Goal: Information Seeking & Learning: Learn about a topic

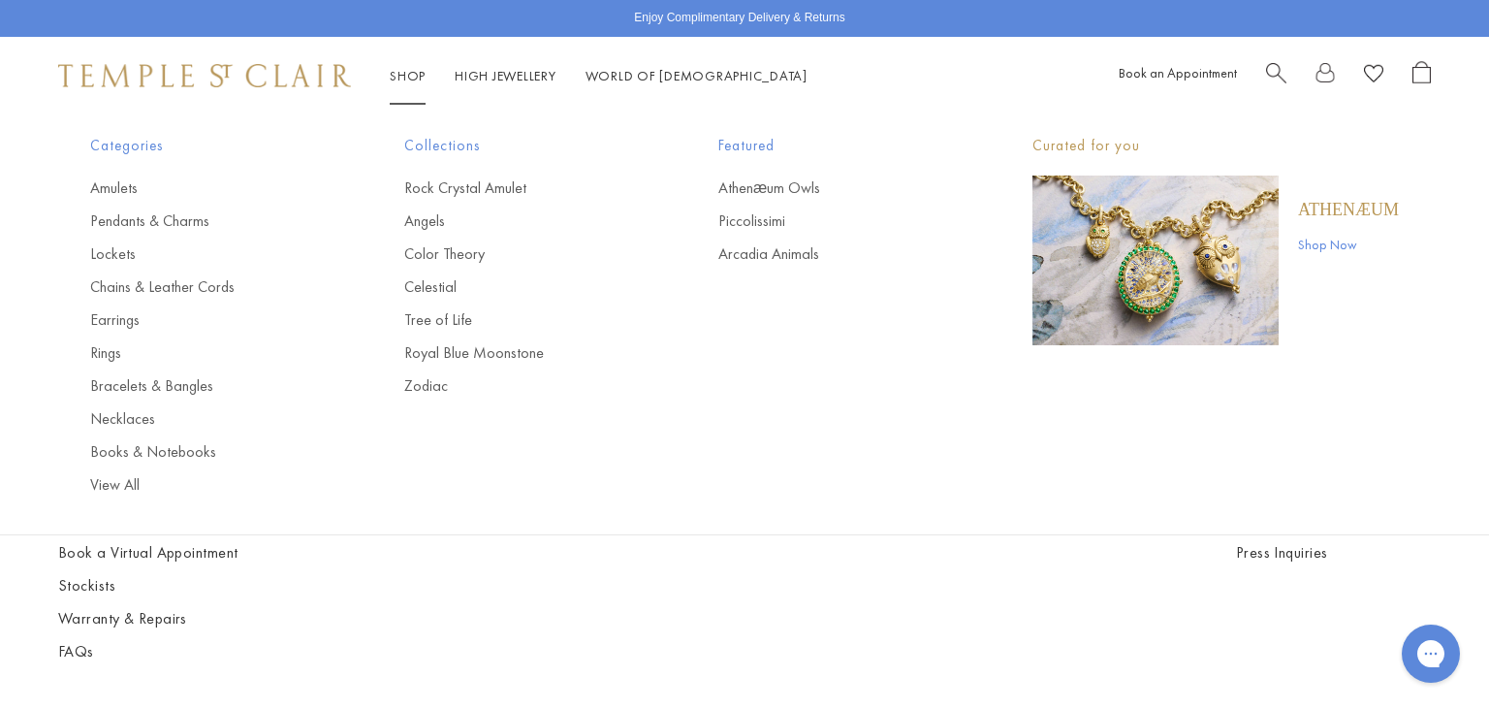
scroll to position [21, 0]
click at [767, 191] on link "Athenæum Owls" at bounding box center [837, 187] width 237 height 21
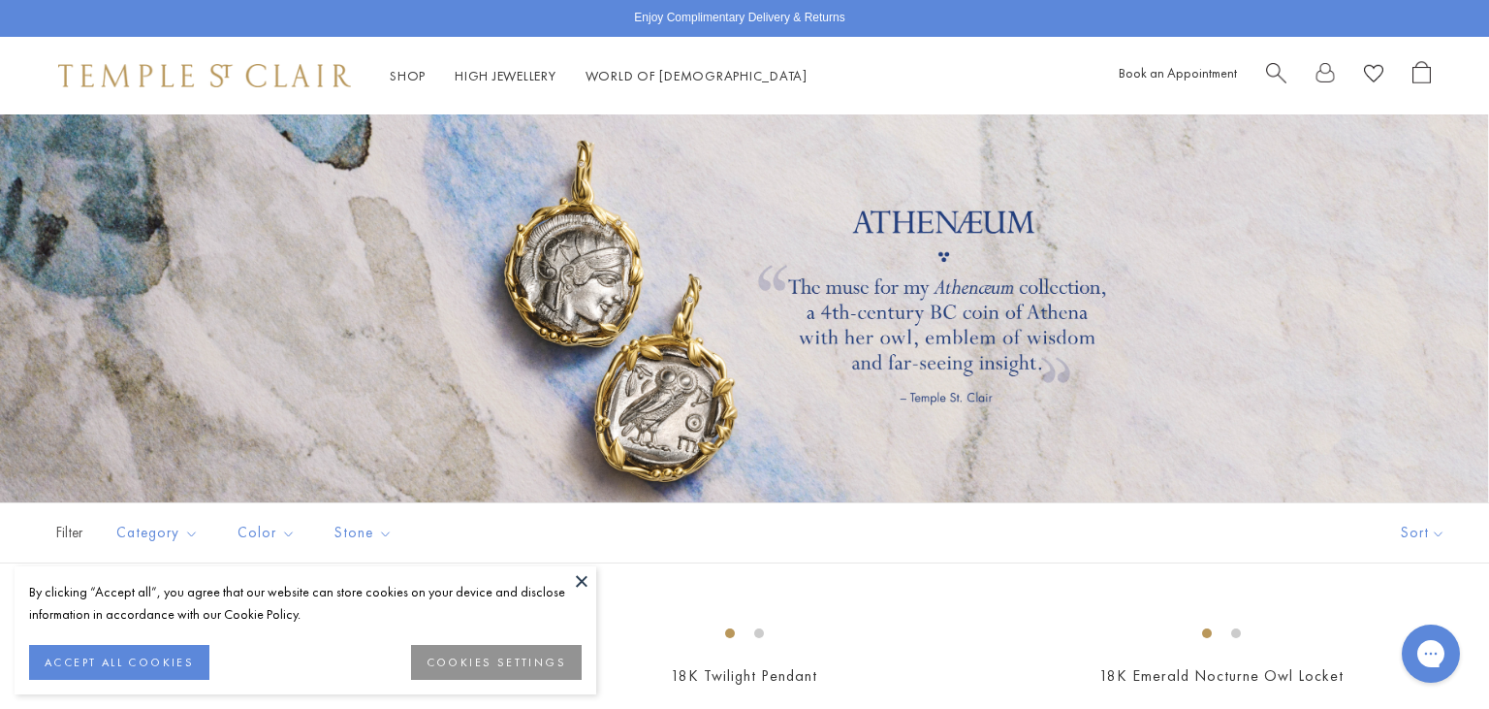
click at [576, 582] on button at bounding box center [581, 580] width 29 height 29
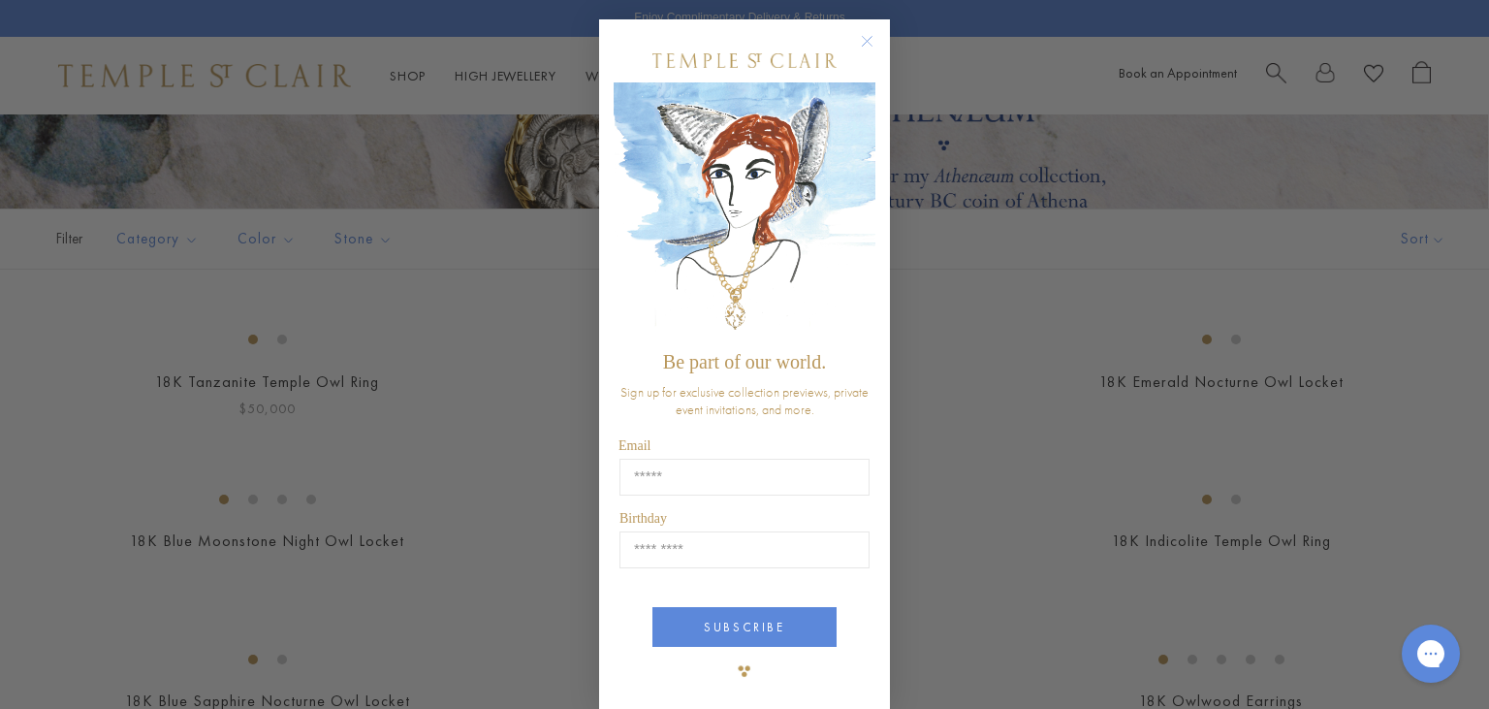
scroll to position [18, 0]
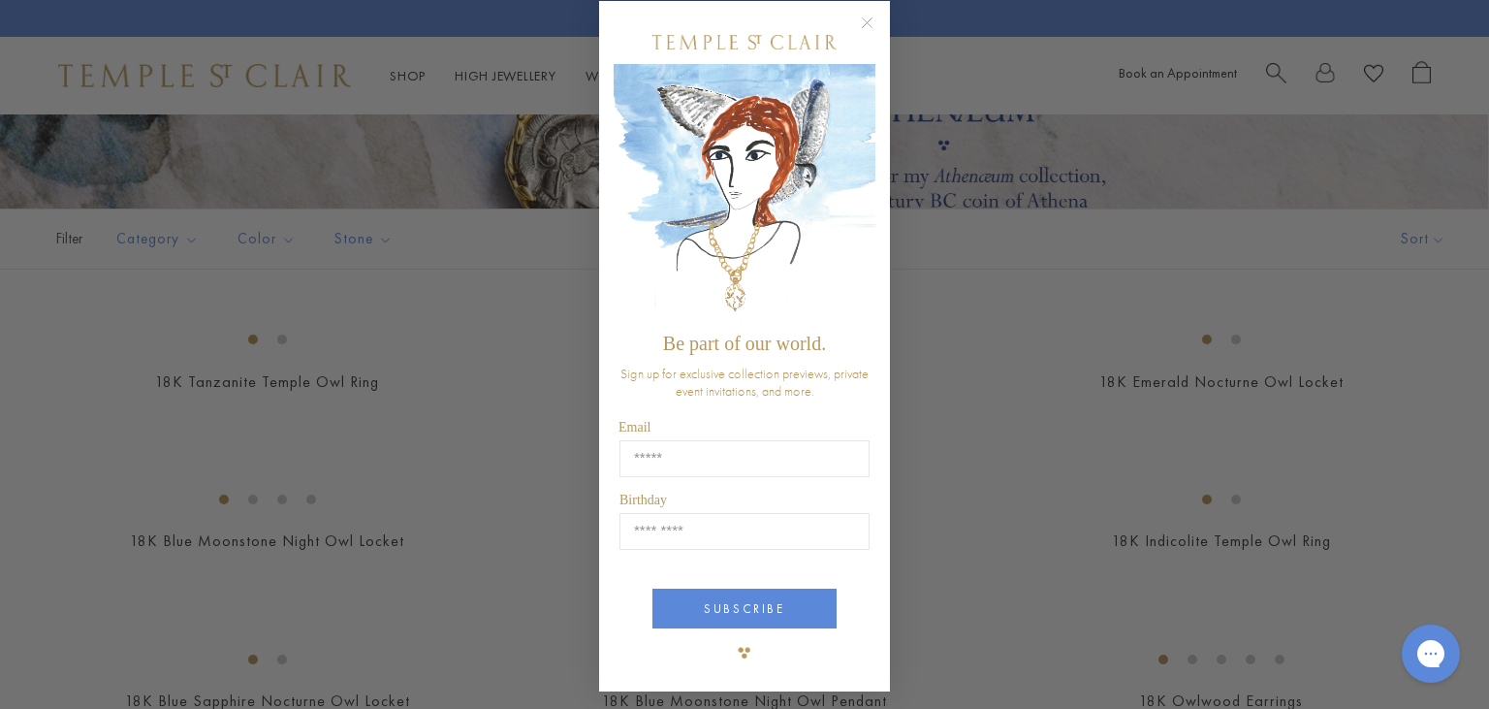
click at [863, 25] on circle "Close dialog" at bounding box center [867, 23] width 23 height 23
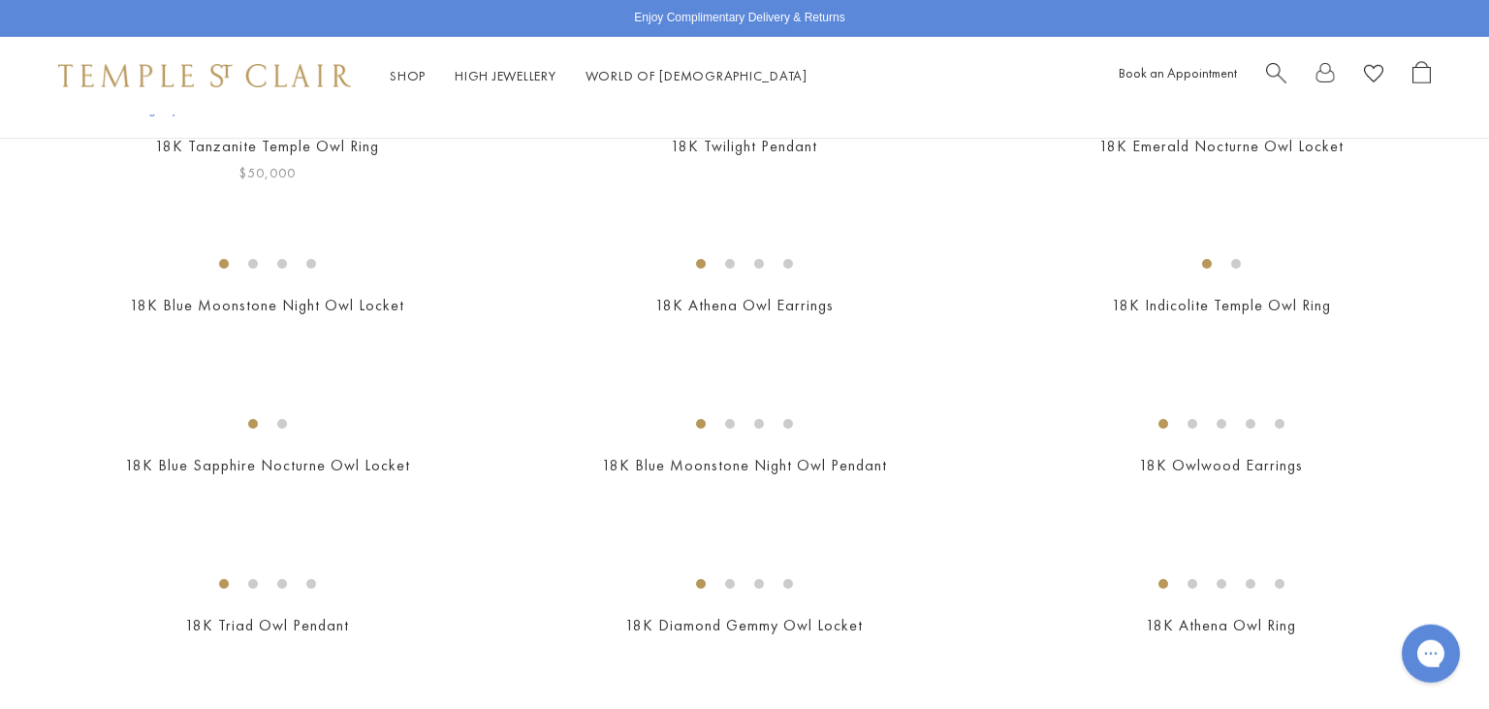
scroll to position [582, 0]
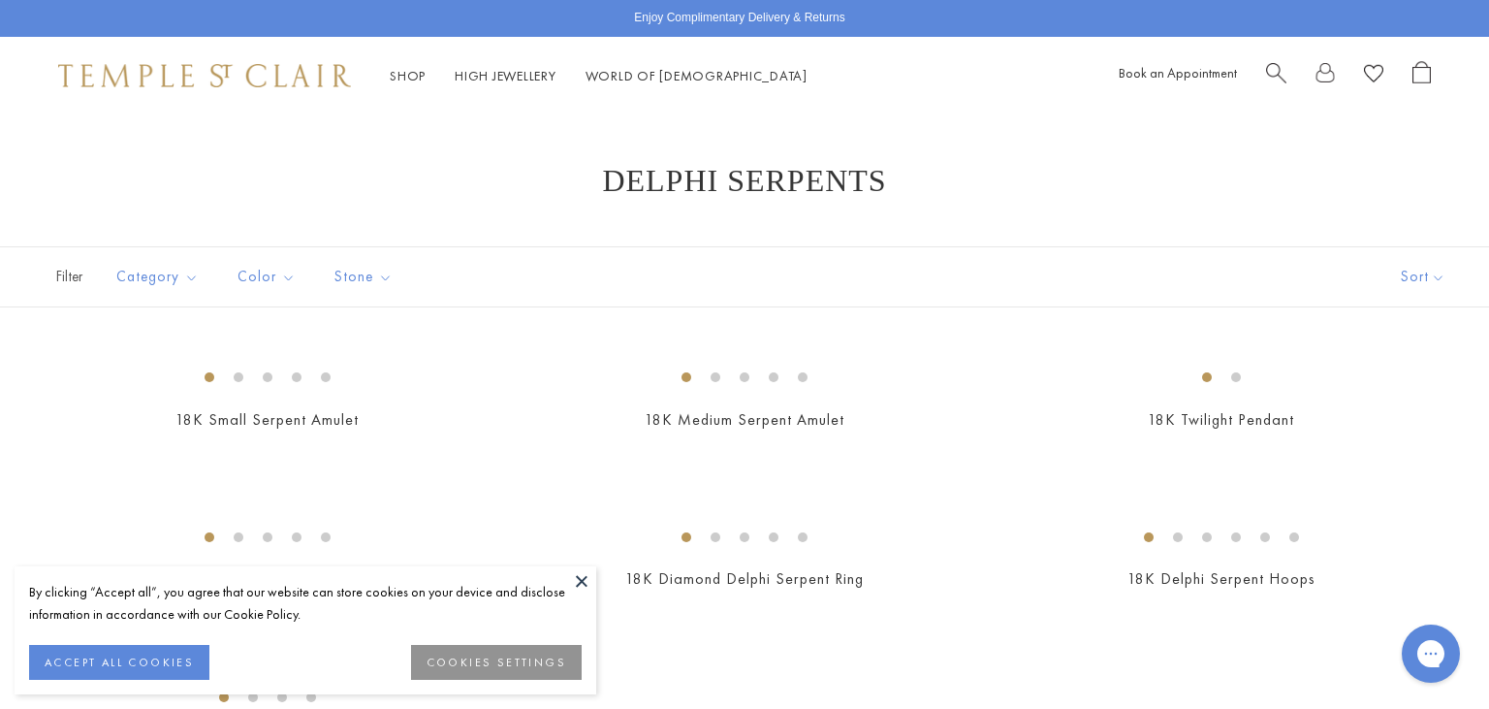
click at [575, 568] on button at bounding box center [581, 580] width 29 height 29
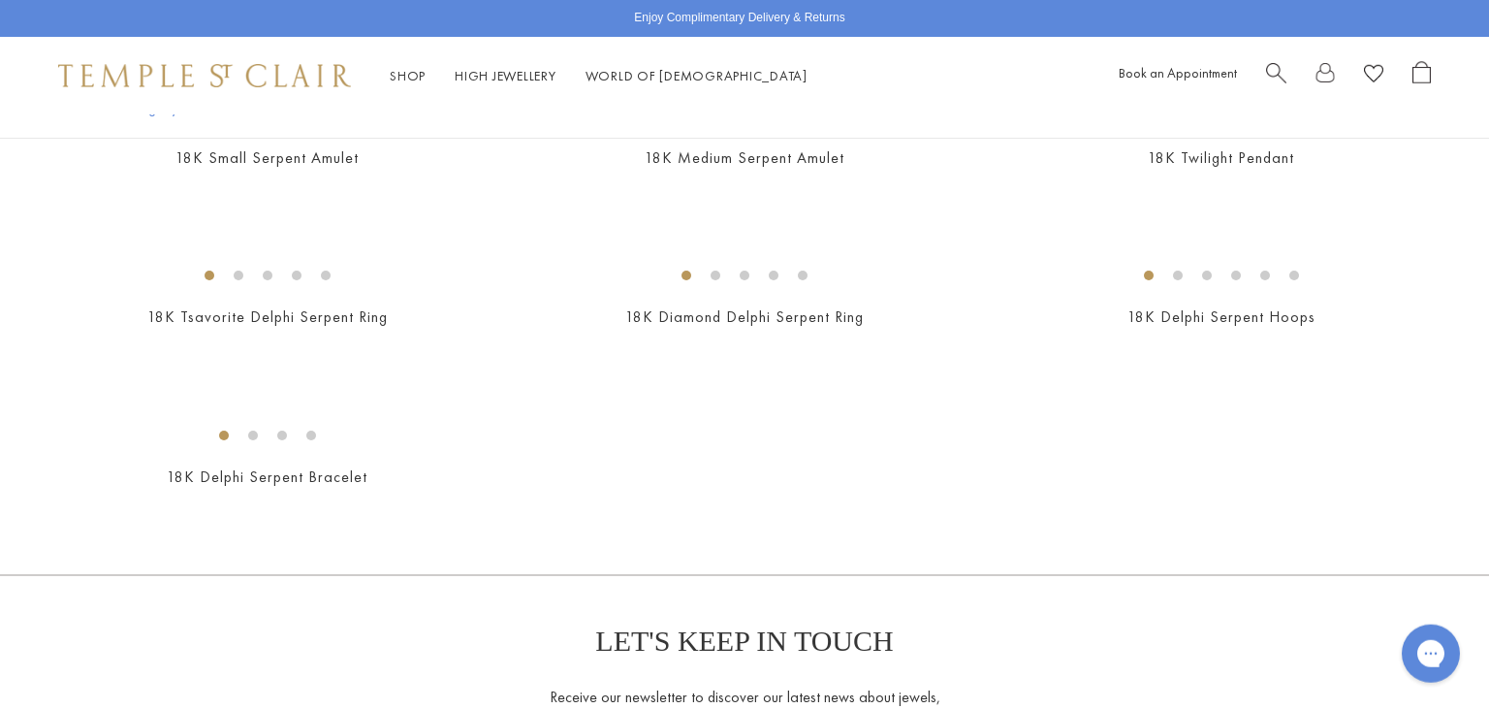
scroll to position [303, 0]
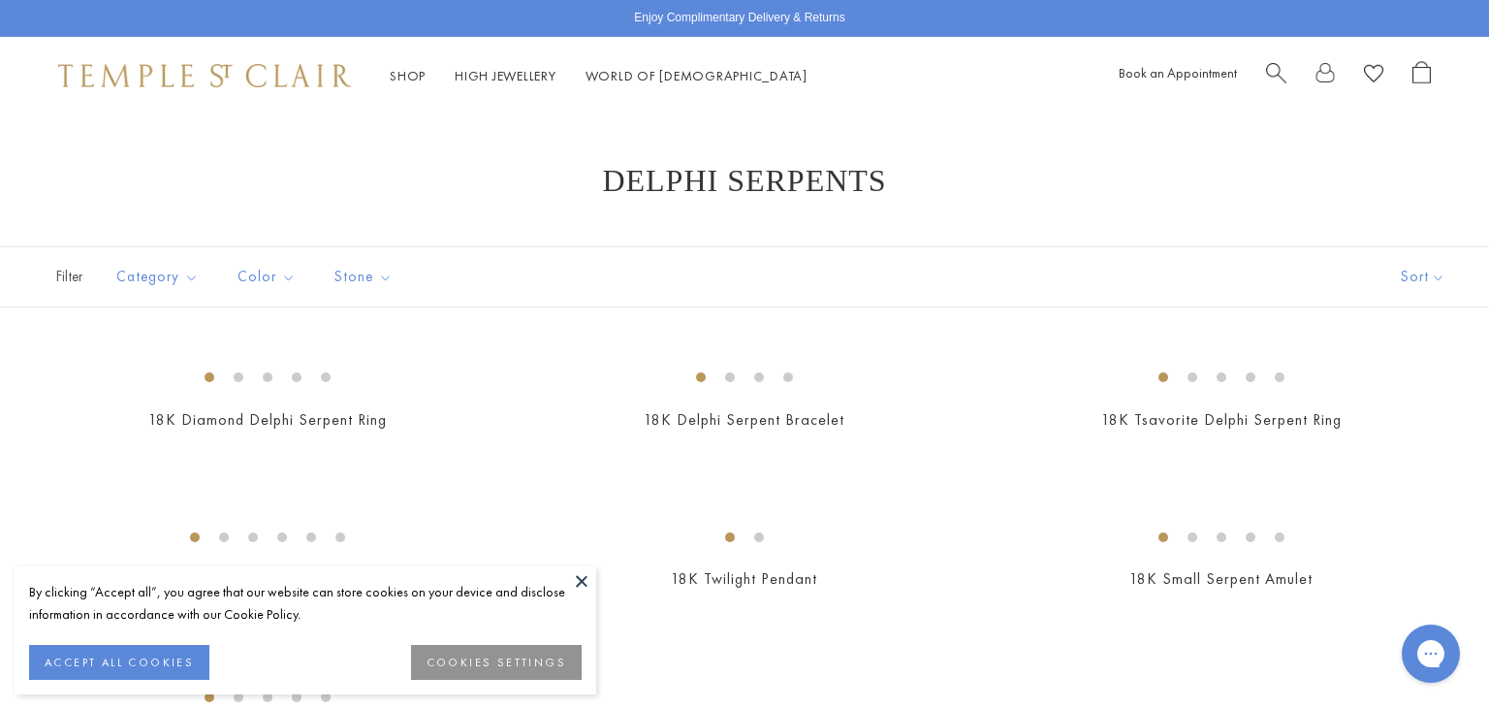
click at [580, 584] on button at bounding box center [581, 580] width 29 height 29
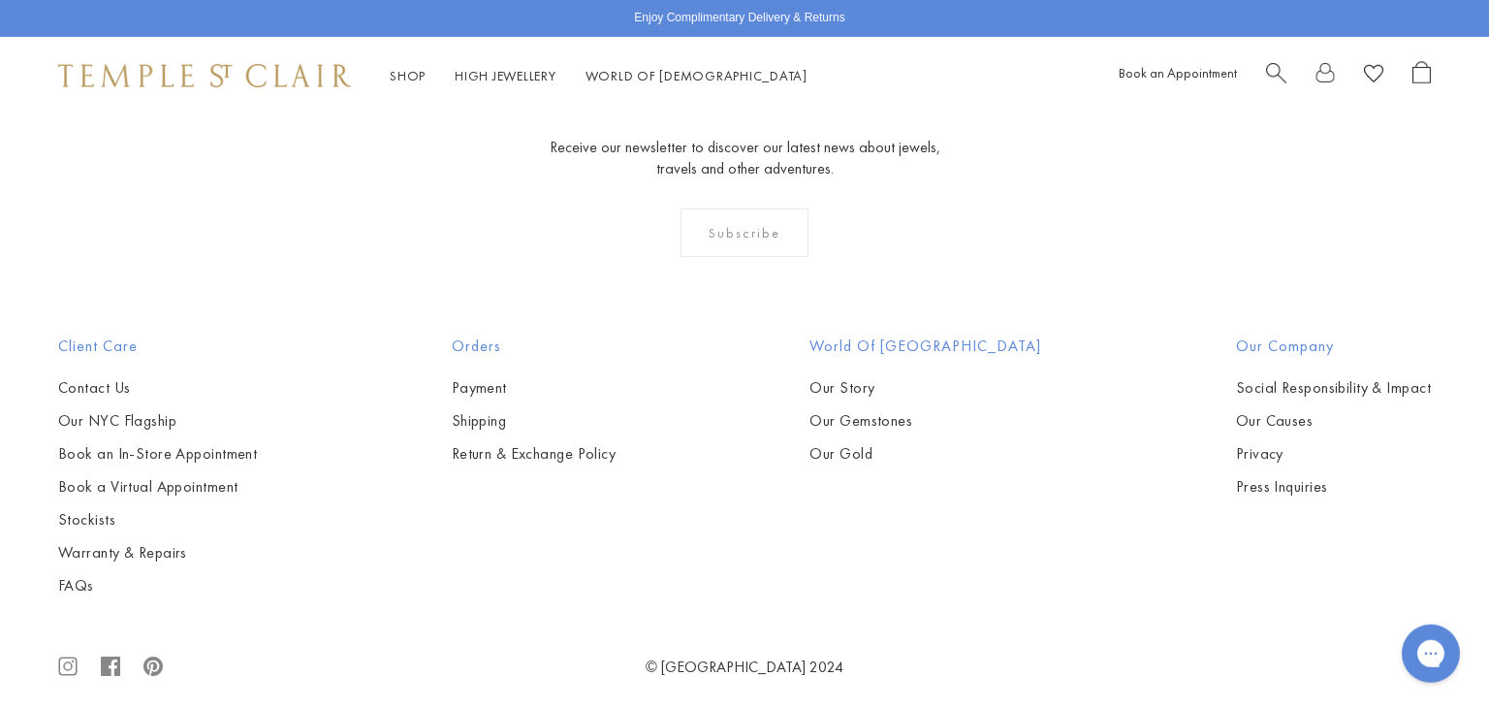
scroll to position [780, 0]
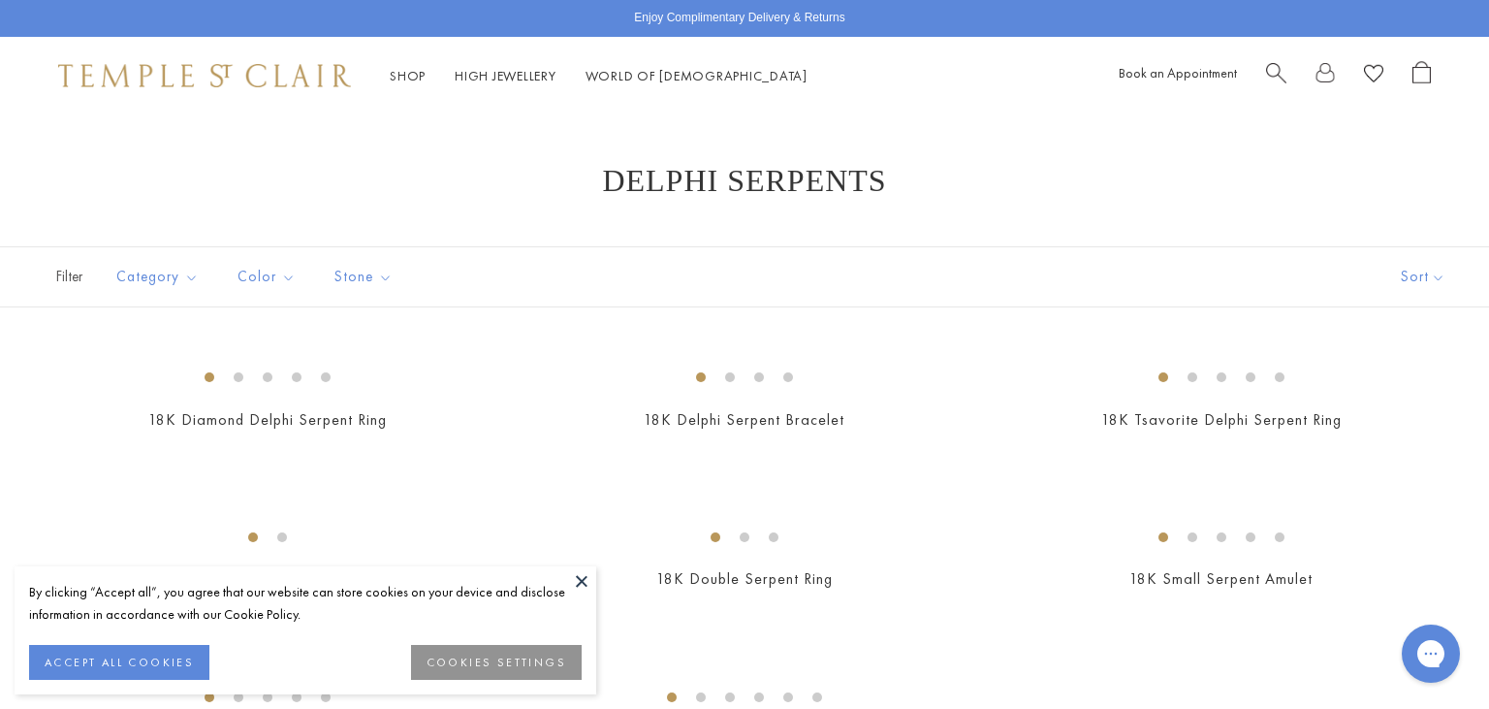
click at [579, 584] on button at bounding box center [581, 580] width 29 height 29
click at [581, 580] on button at bounding box center [581, 580] width 29 height 29
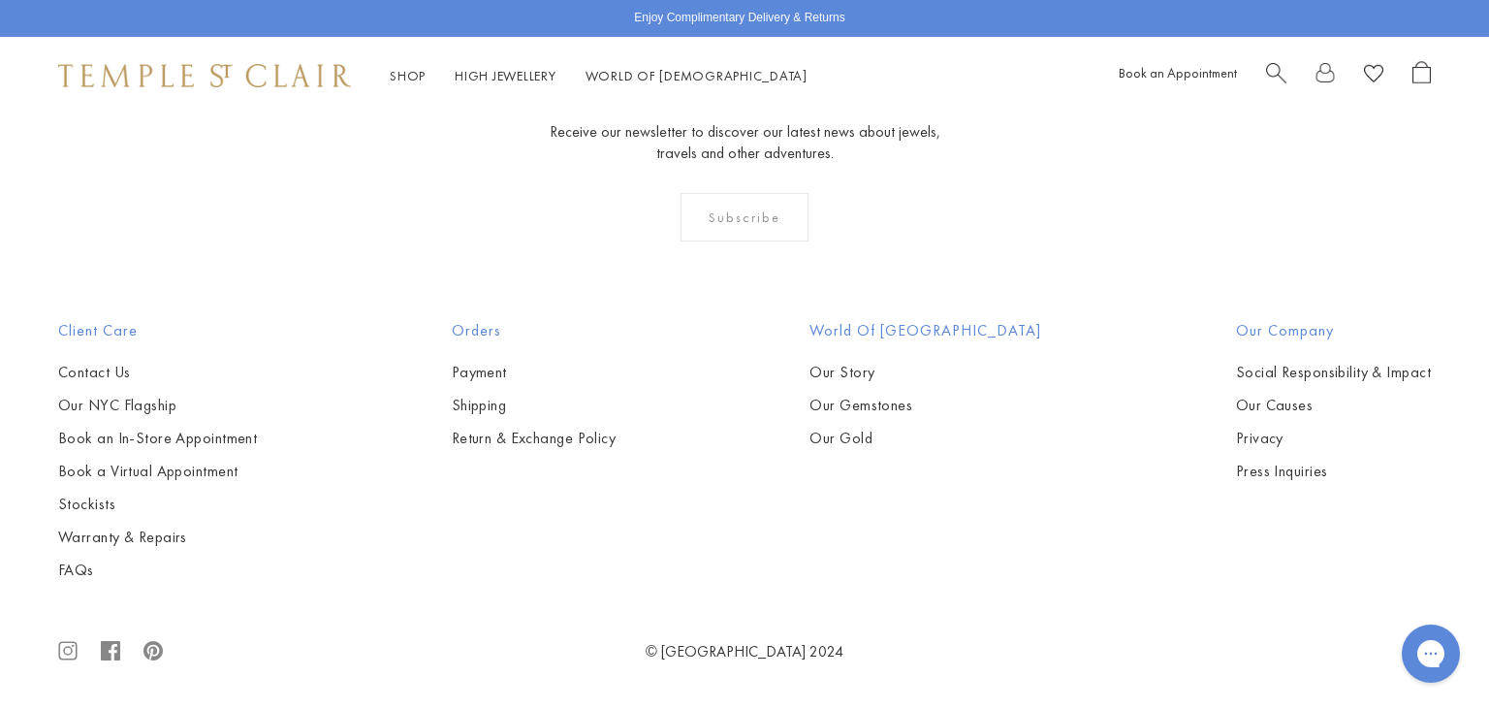
scroll to position [1412, 0]
click at [0, 0] on img at bounding box center [0, 0] width 0 height 0
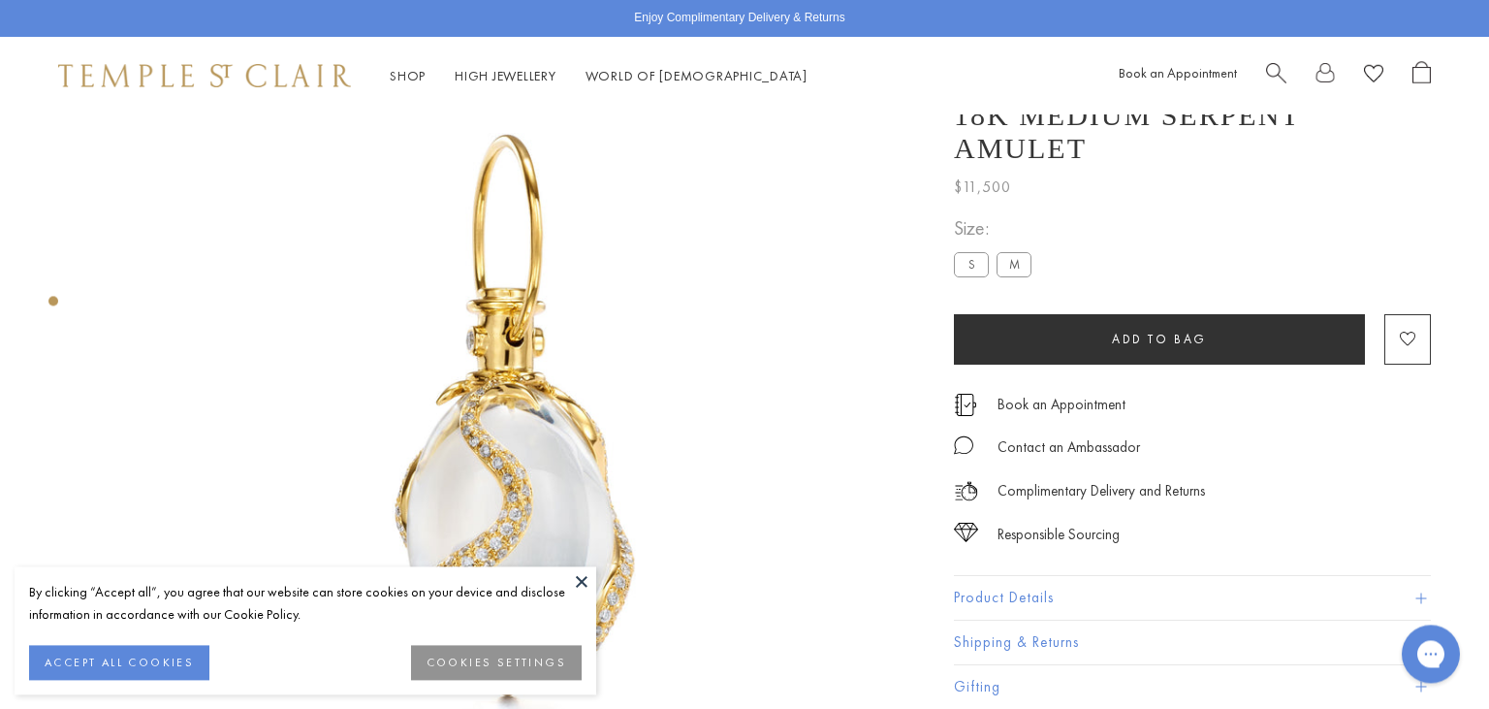
click at [588, 586] on button at bounding box center [581, 580] width 29 height 29
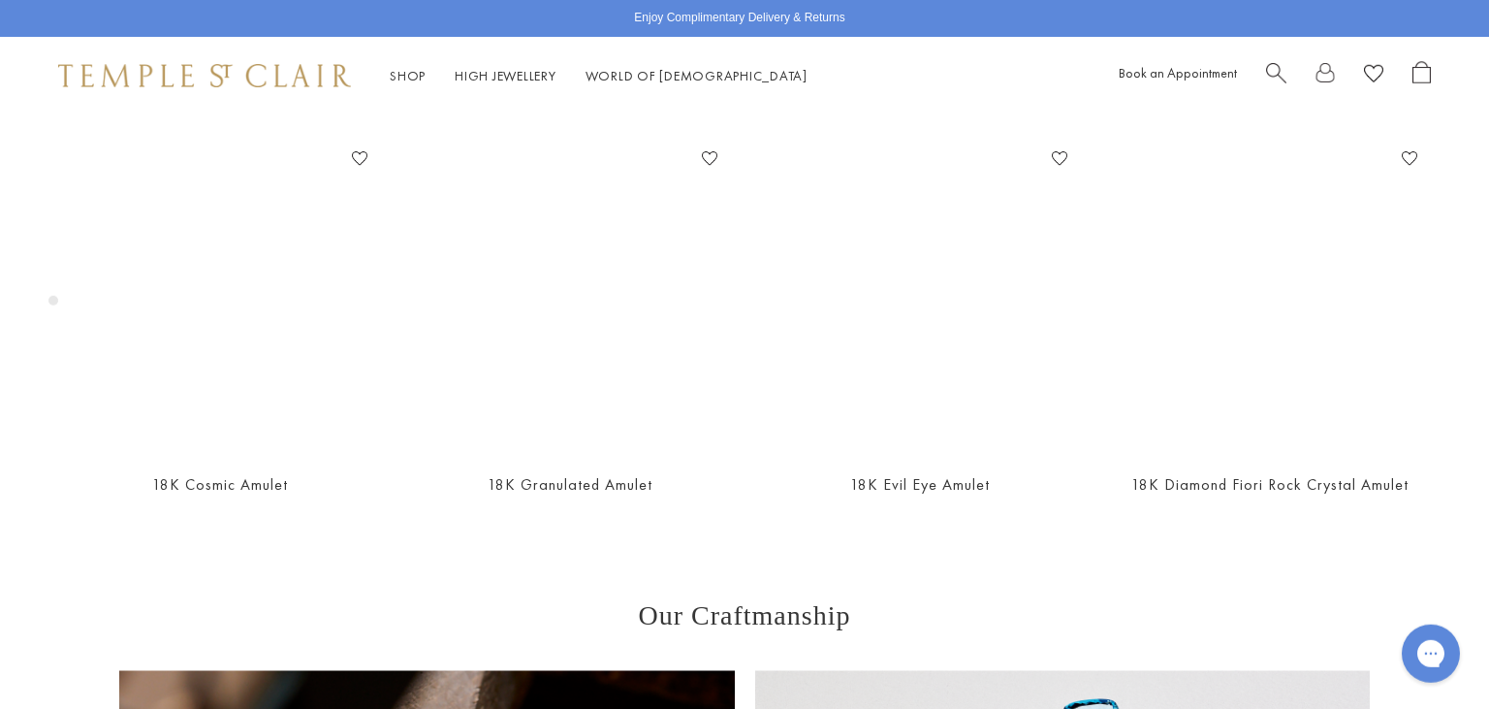
scroll to position [1115, 0]
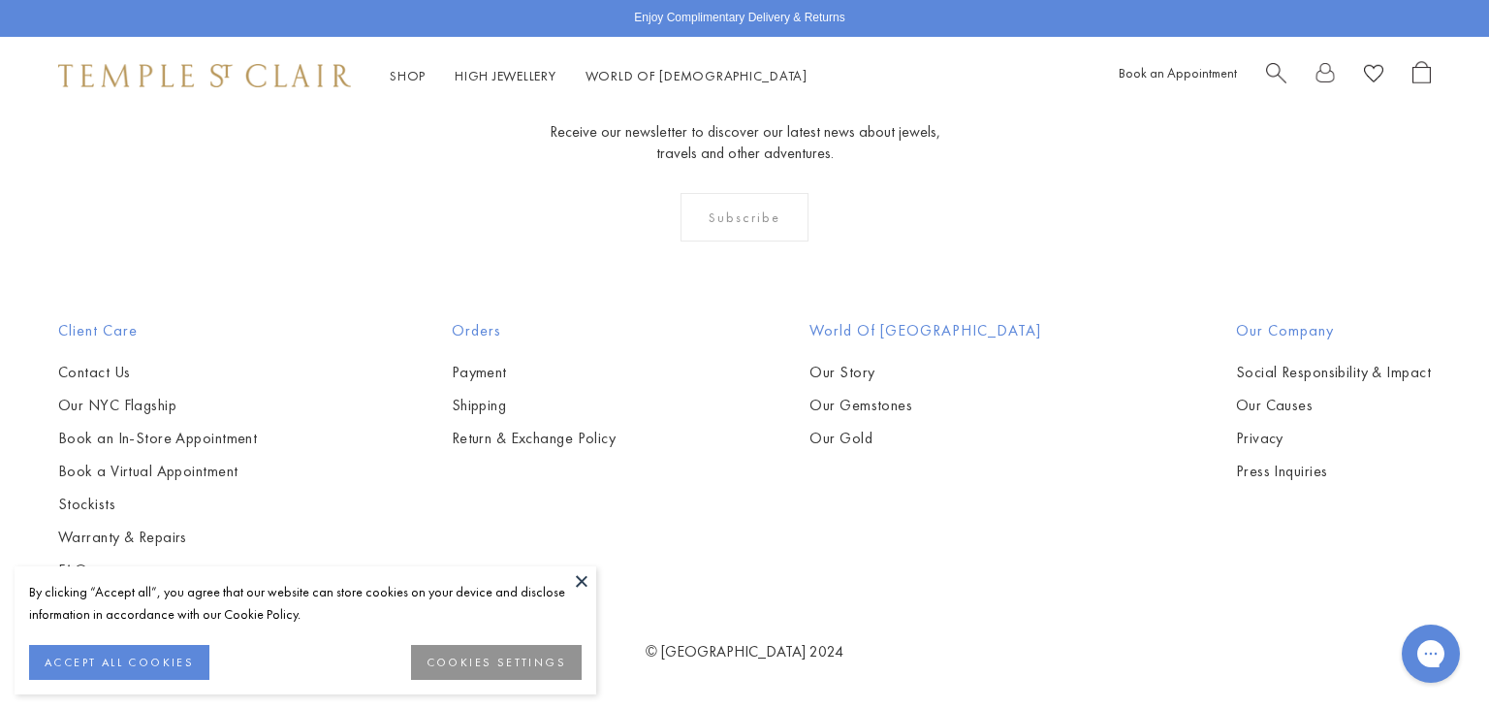
click at [576, 582] on button at bounding box center [581, 580] width 29 height 29
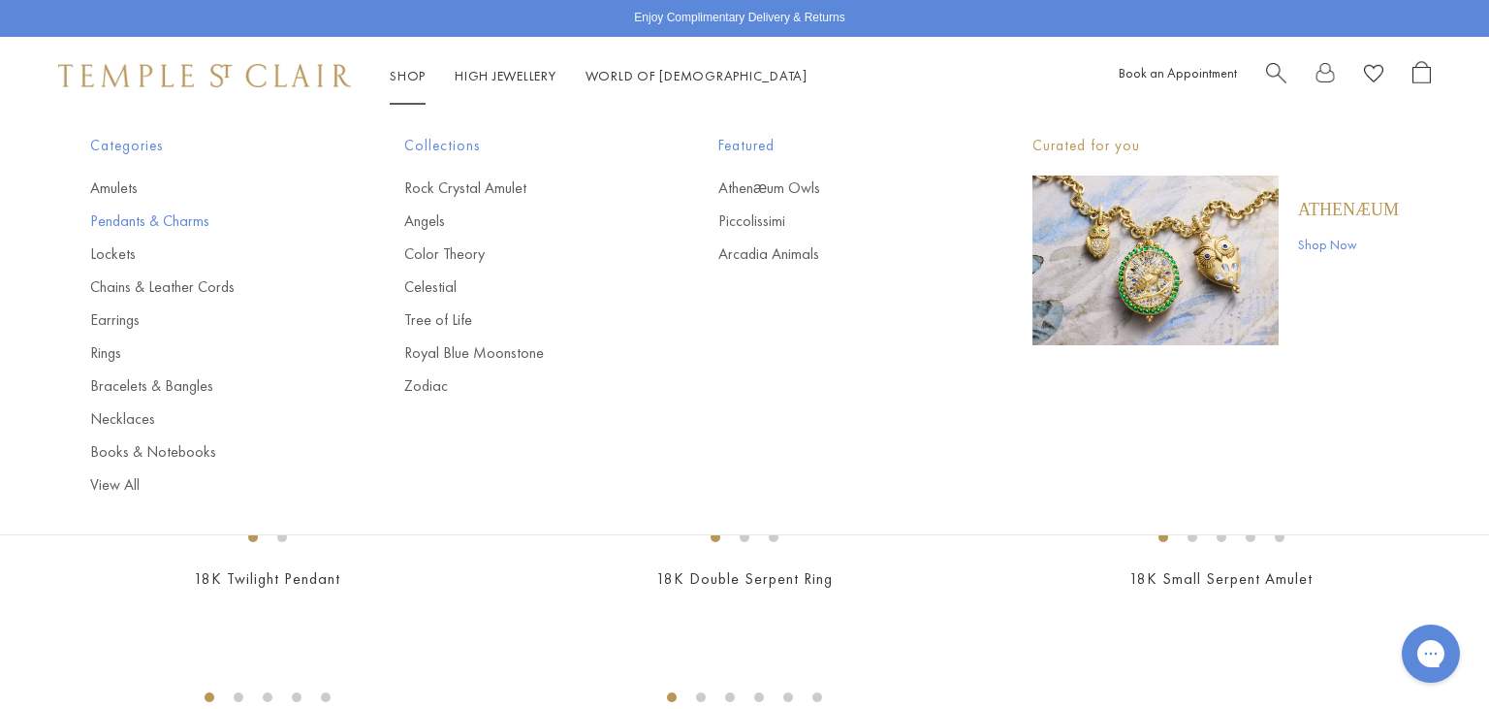
click at [169, 221] on link "Pendants & Charms" at bounding box center [208, 220] width 237 height 21
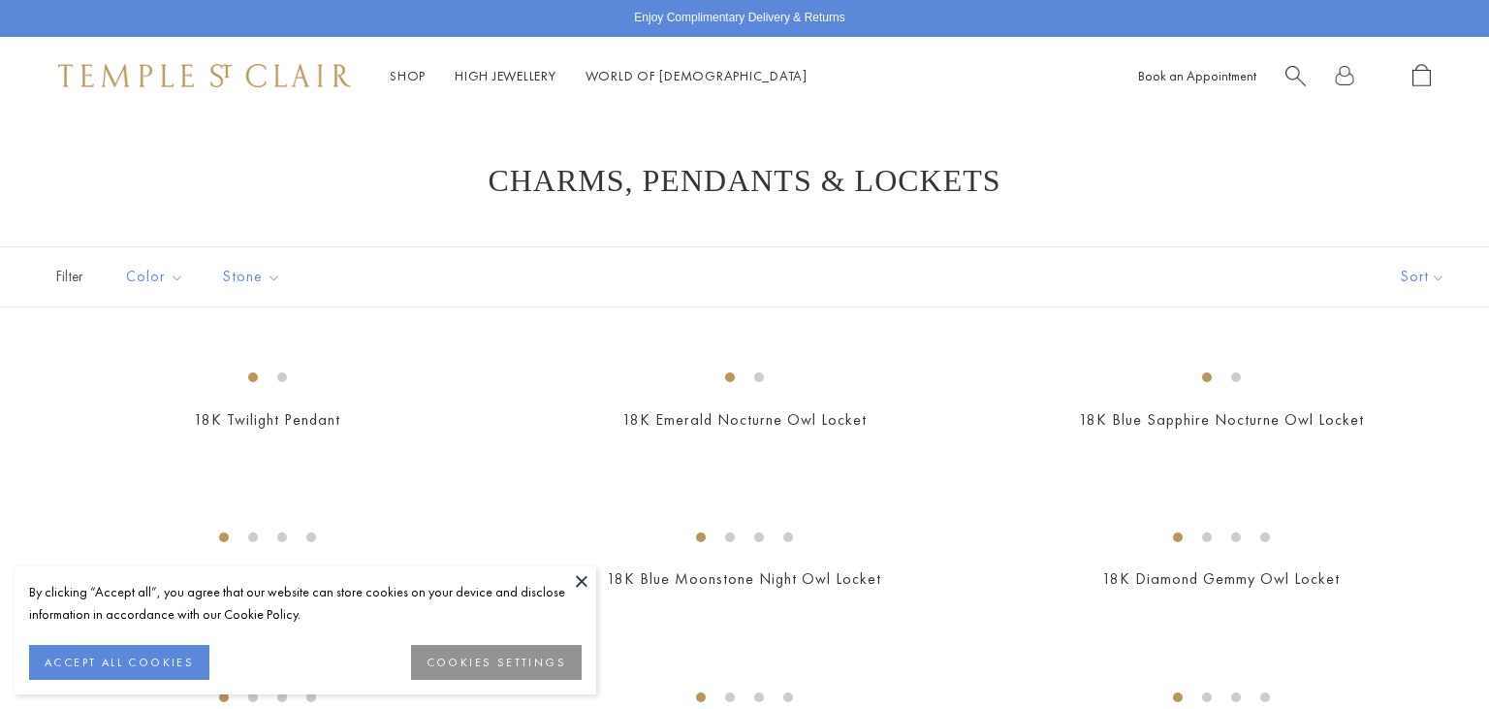
scroll to position [176, 0]
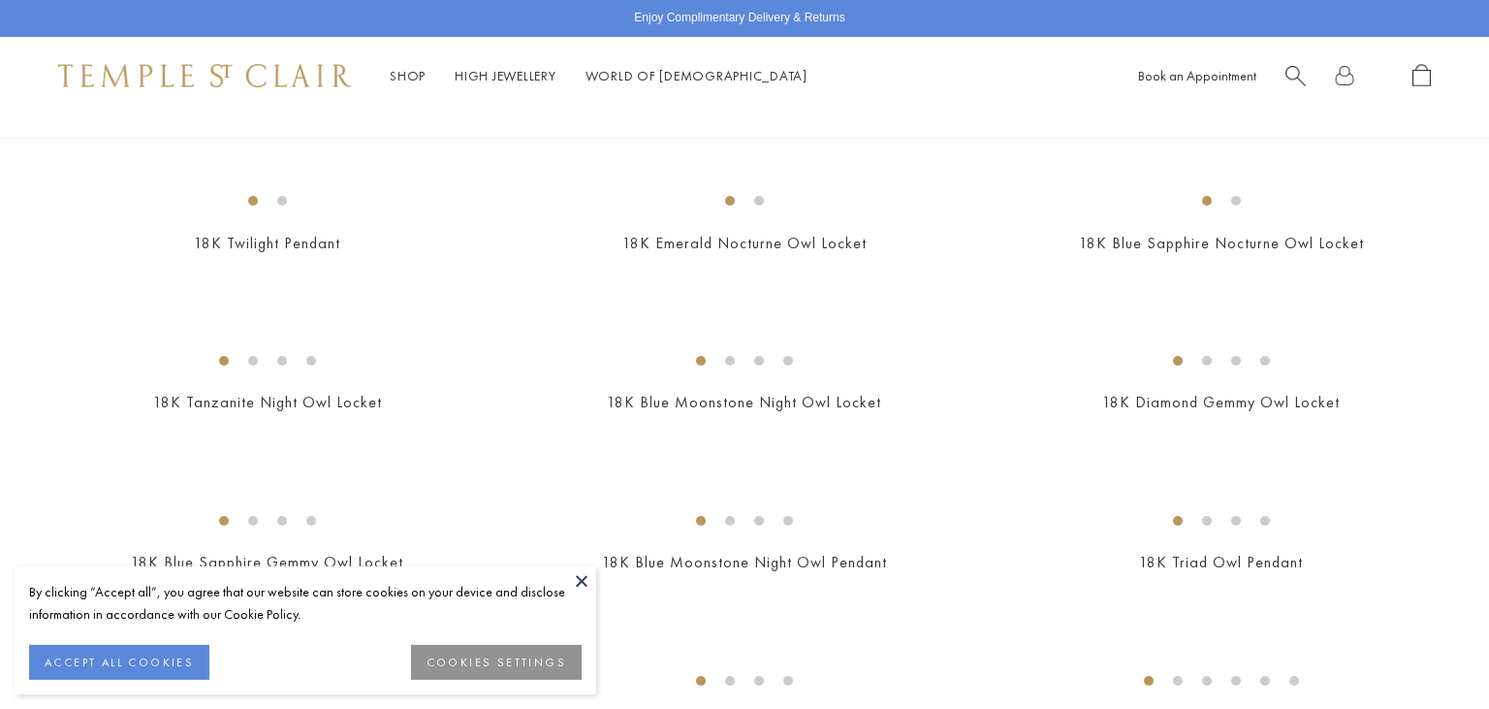
click at [575, 581] on button at bounding box center [581, 580] width 29 height 29
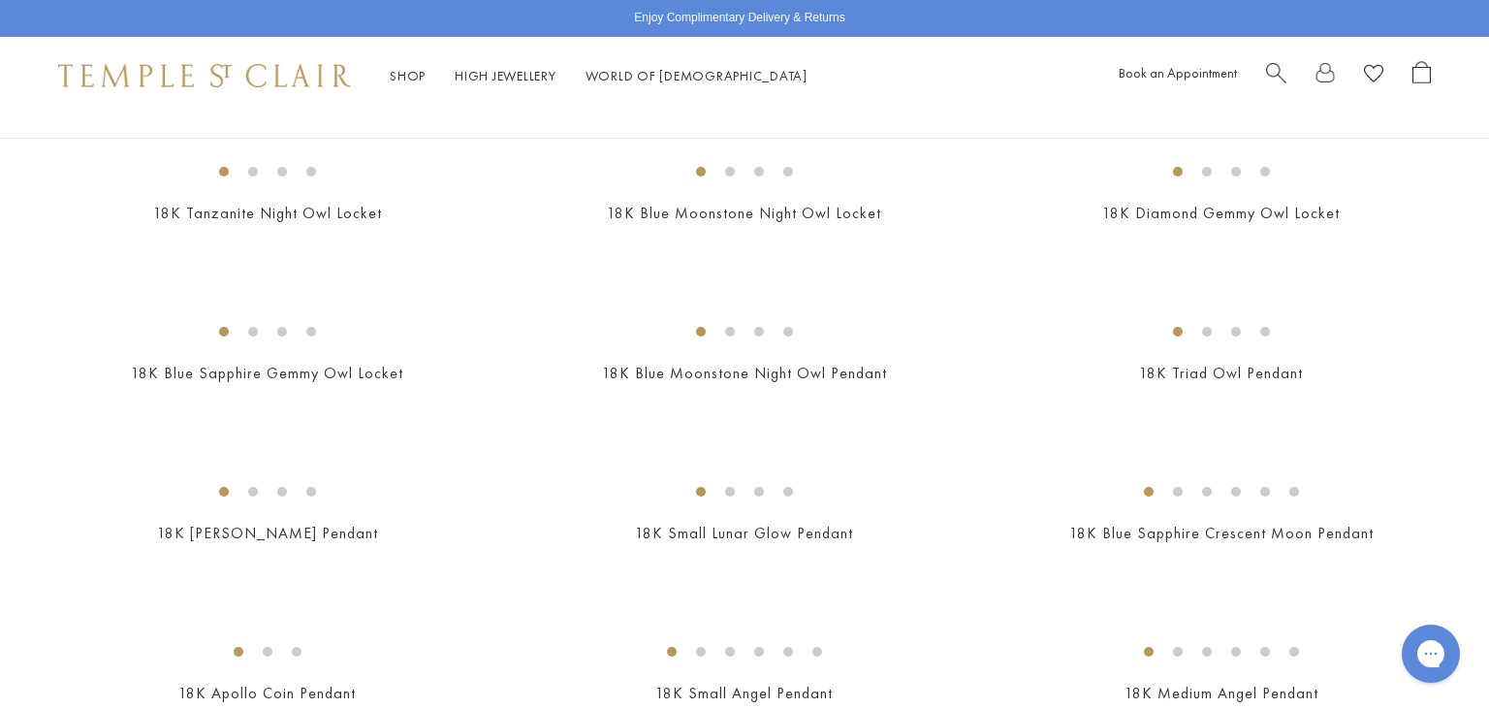
scroll to position [342, 0]
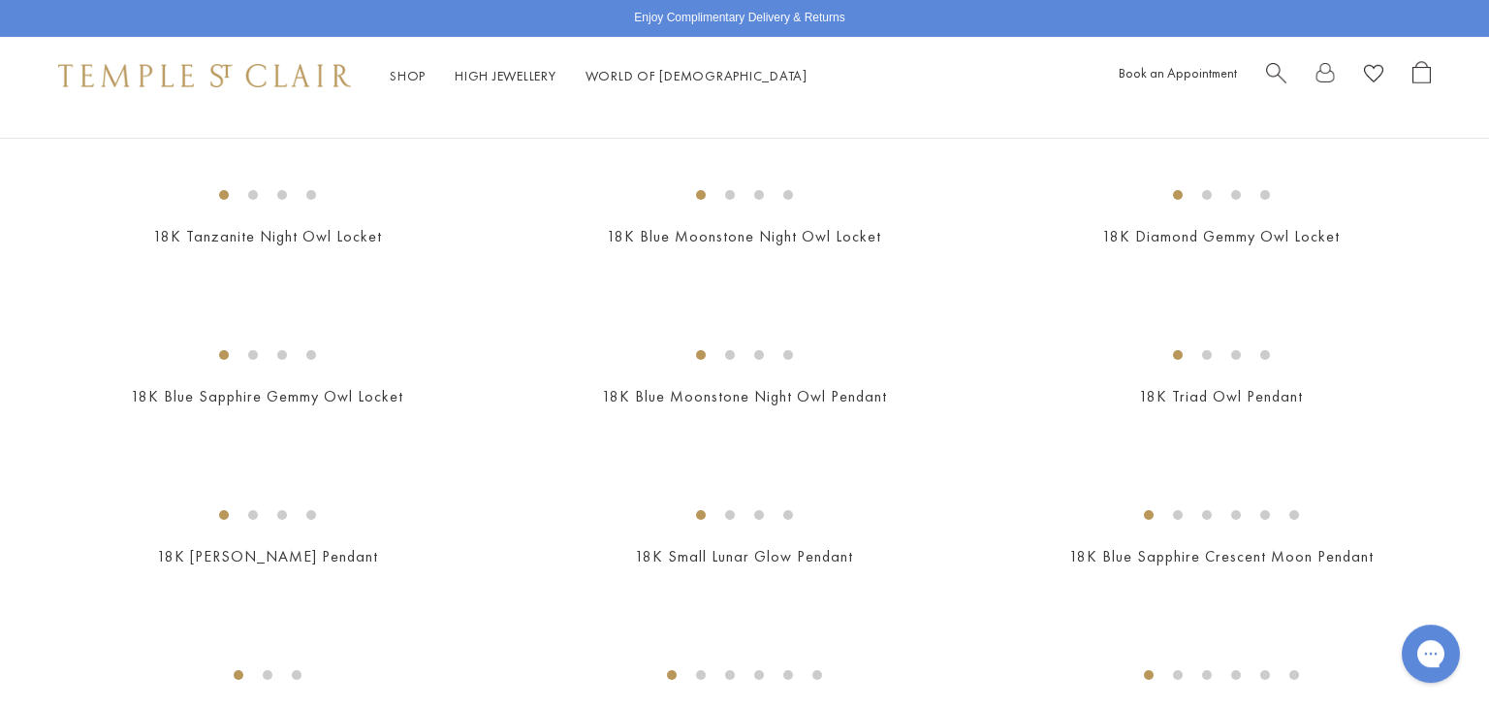
click at [0, 0] on img at bounding box center [0, 0] width 0 height 0
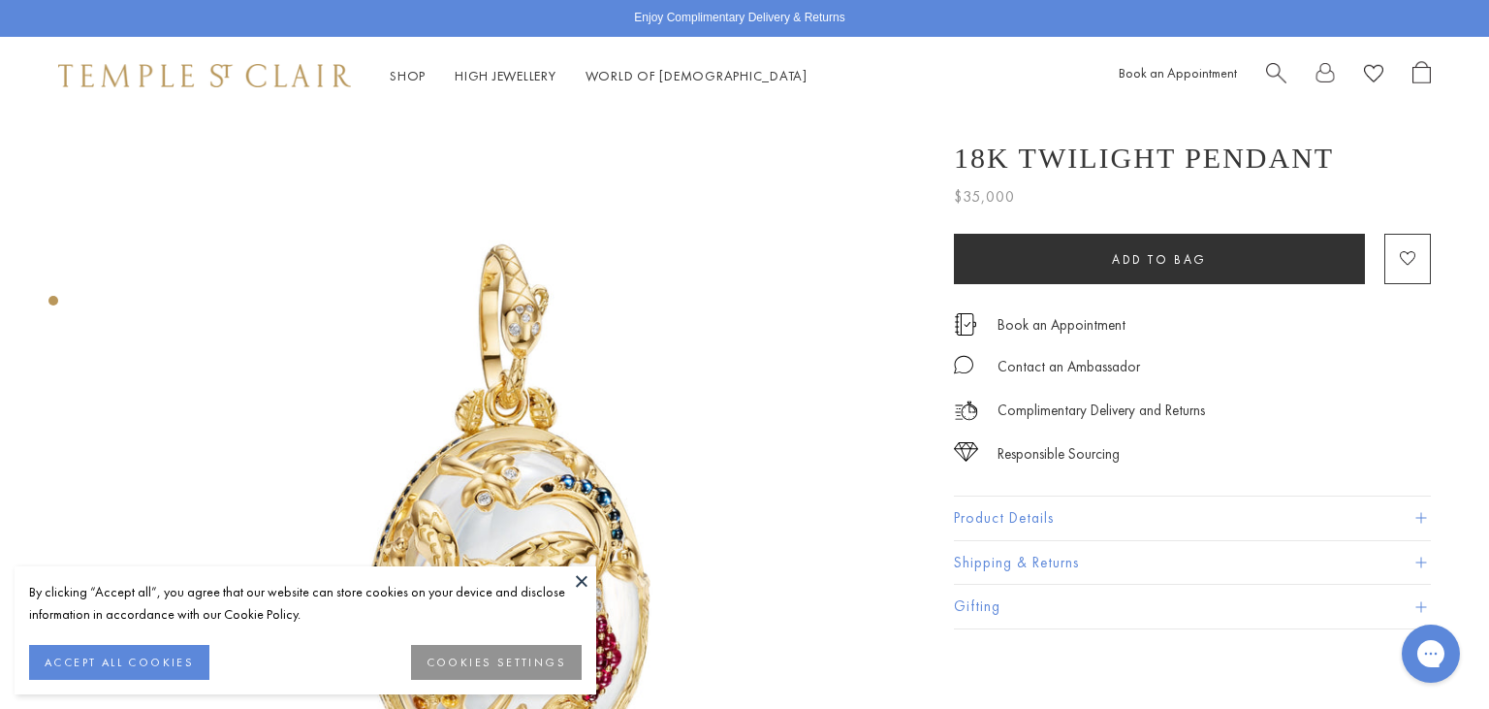
click at [578, 580] on button at bounding box center [581, 580] width 29 height 29
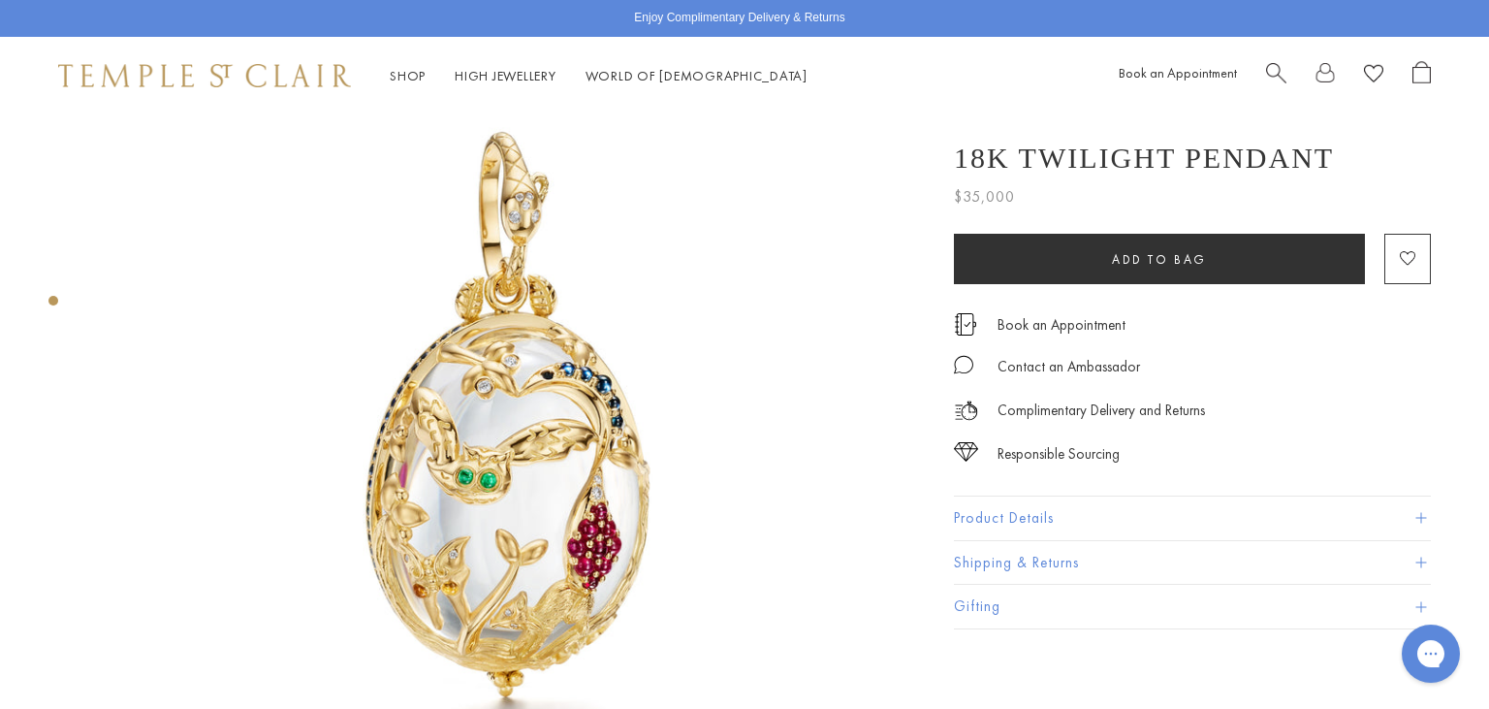
scroll to position [118, 0]
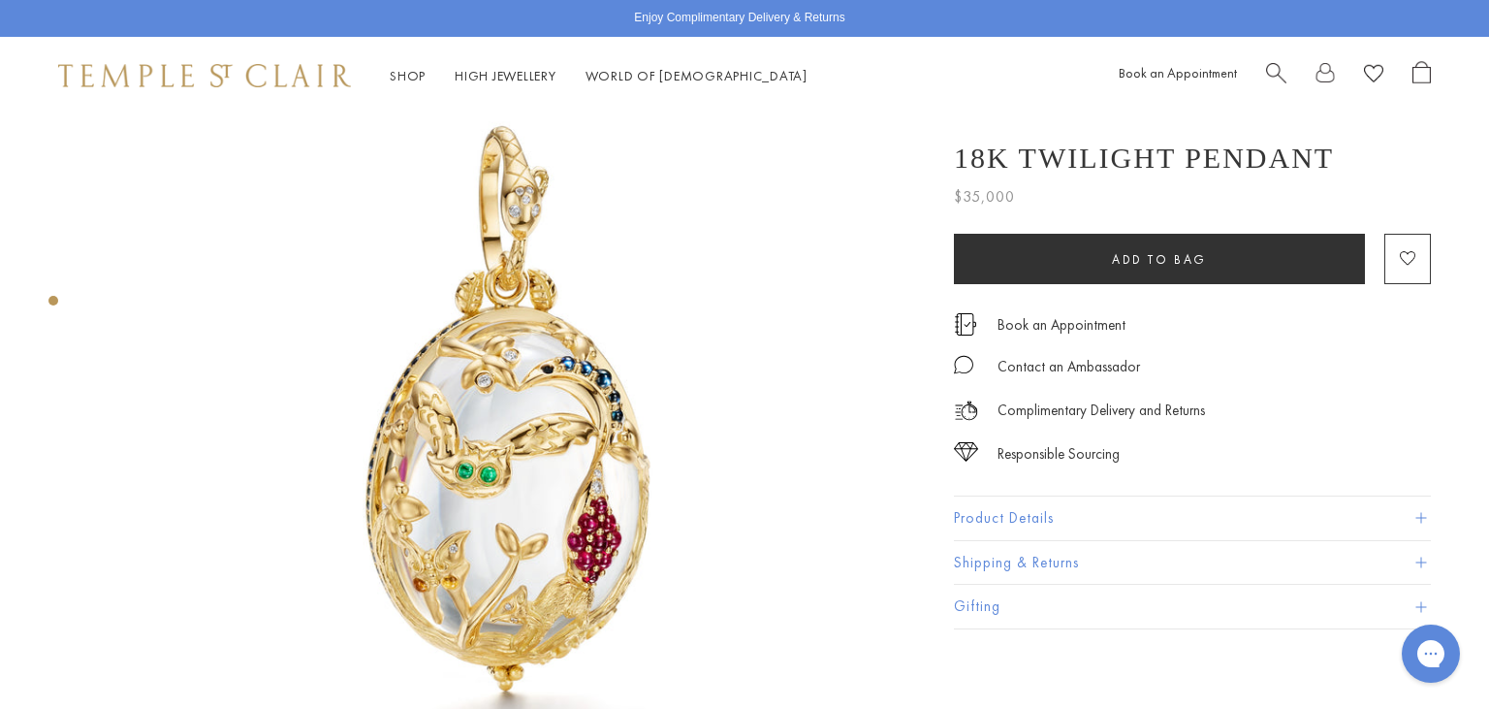
click at [1004, 516] on button "Product Details" at bounding box center [1192, 518] width 477 height 44
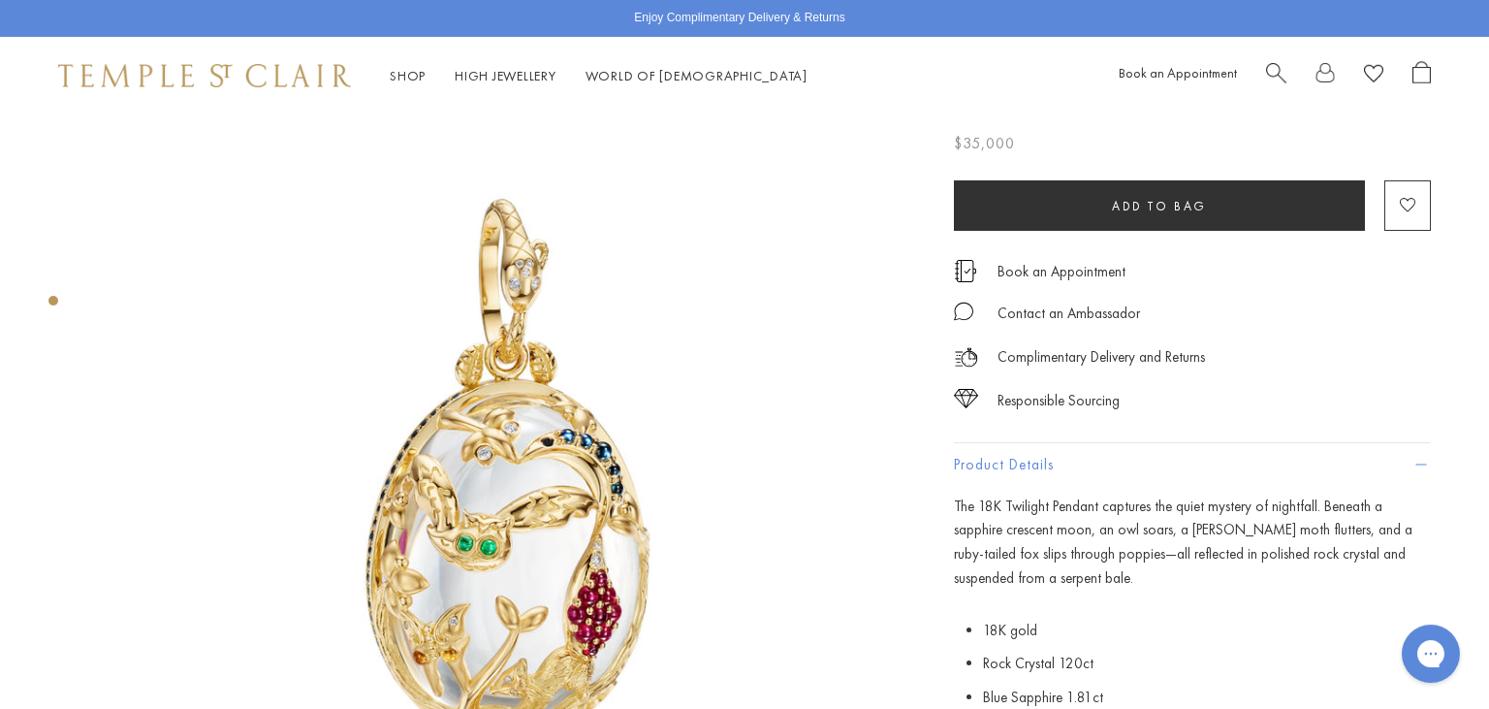
scroll to position [0, 0]
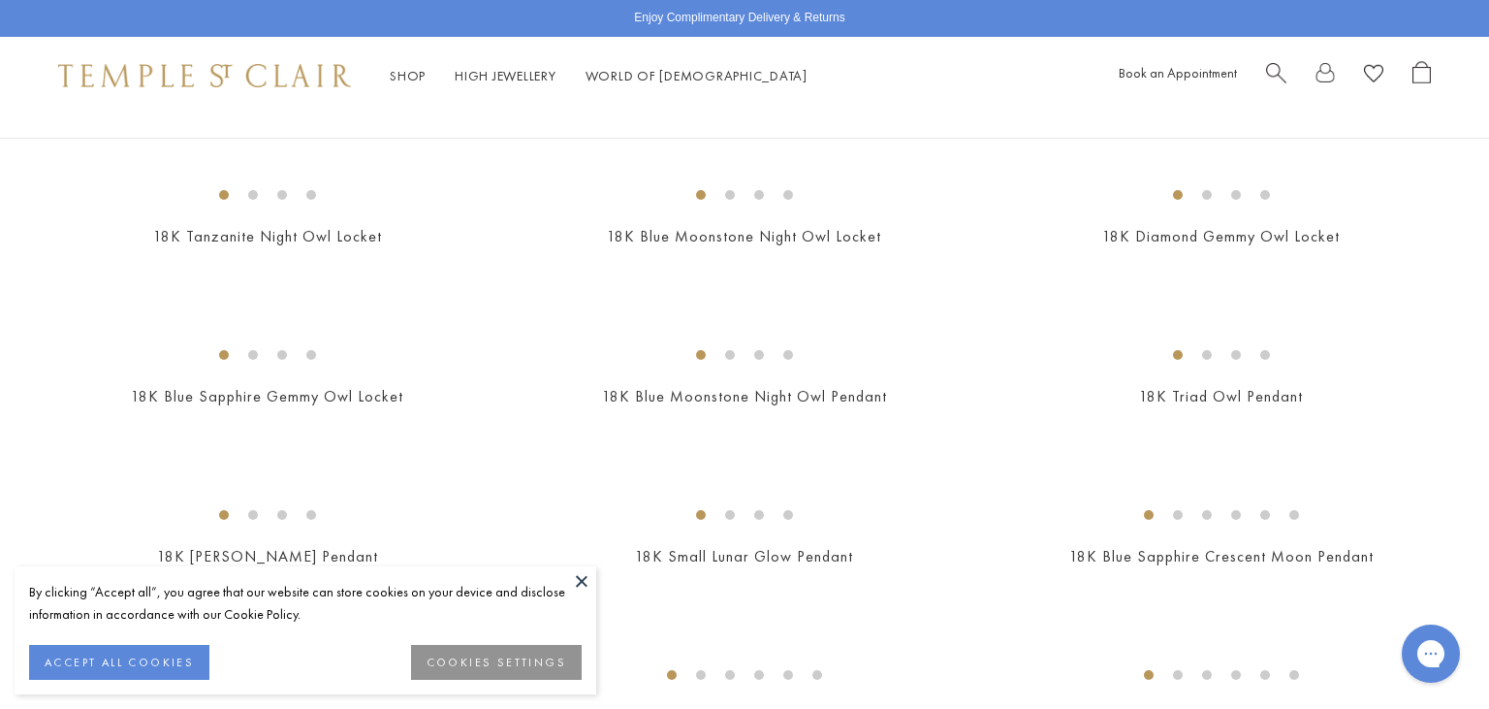
click at [578, 575] on button at bounding box center [581, 580] width 29 height 29
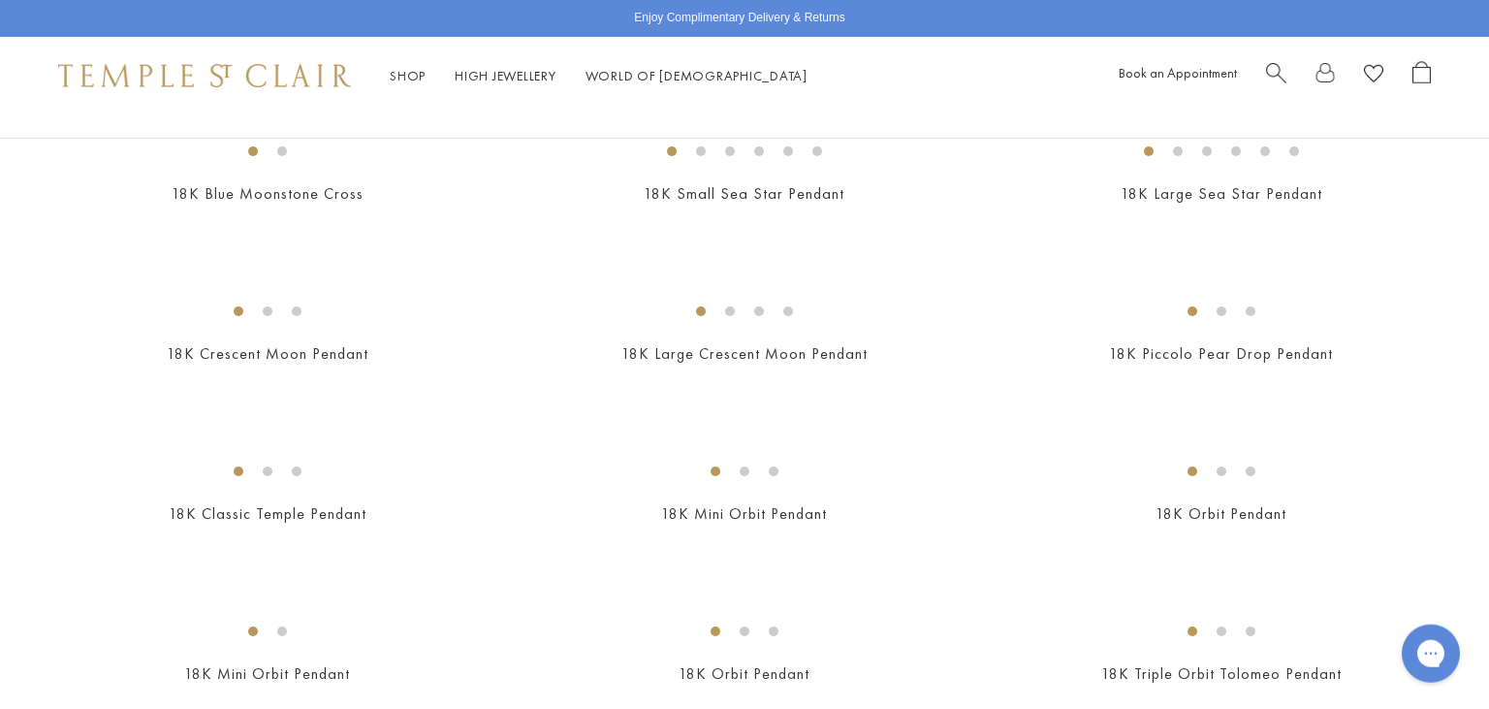
scroll to position [2126, 0]
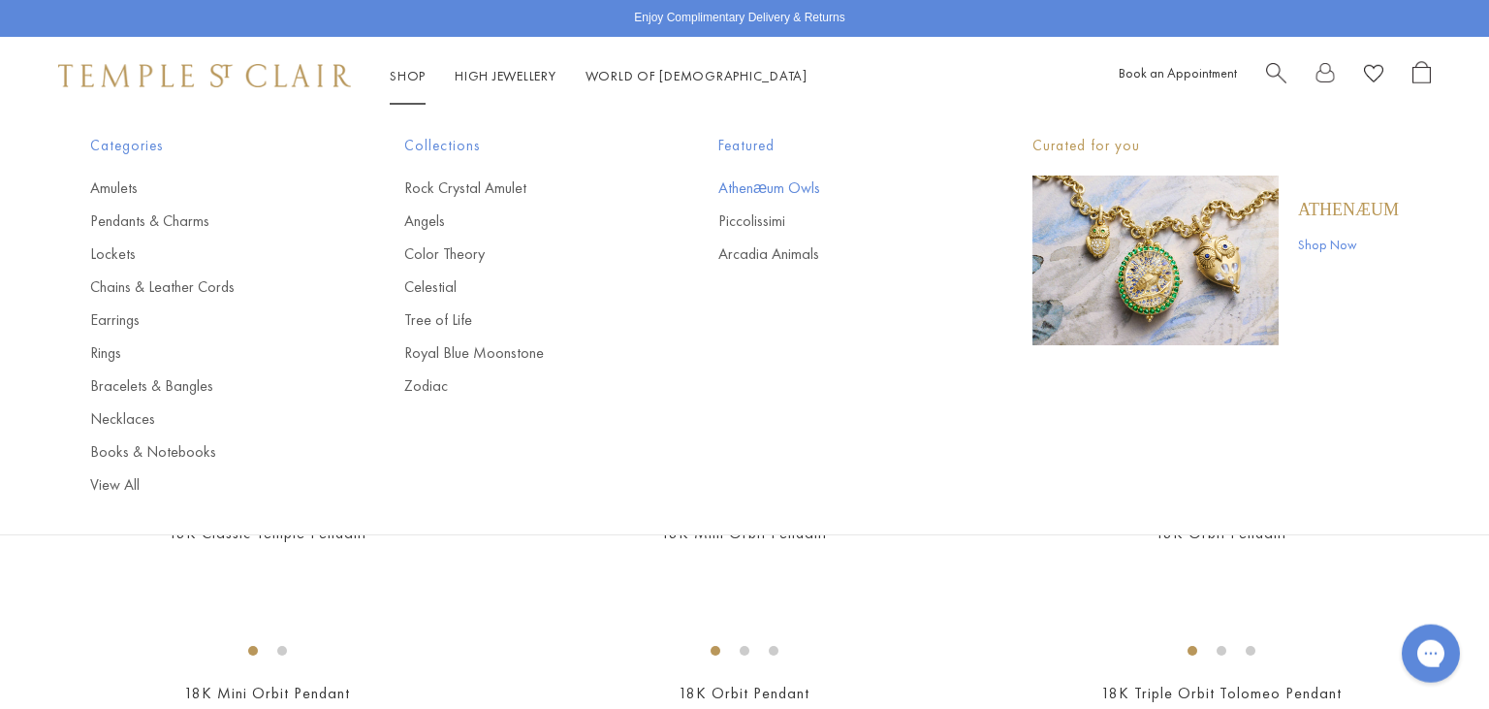
click at [809, 198] on link "Athenæum Owls" at bounding box center [837, 187] width 237 height 21
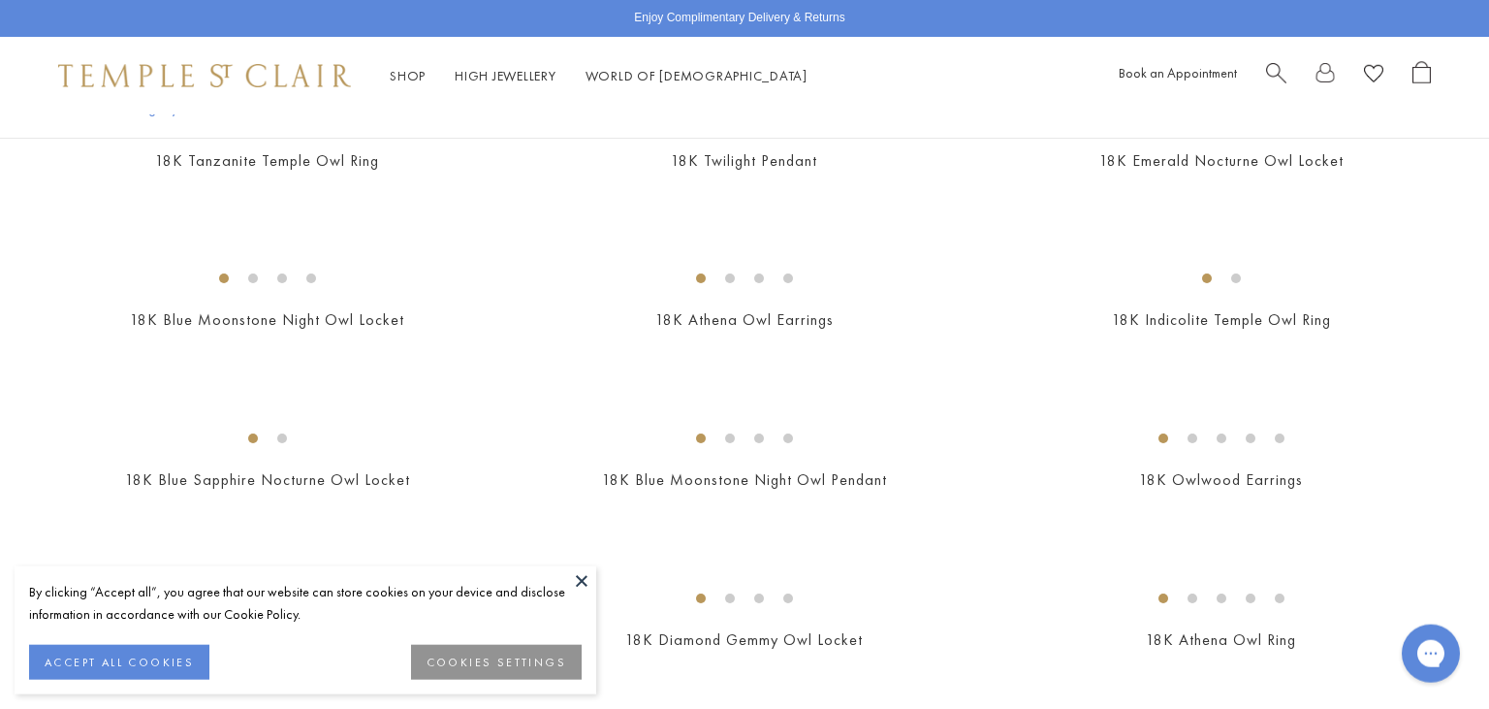
scroll to position [518, 0]
click at [581, 583] on button at bounding box center [581, 580] width 29 height 29
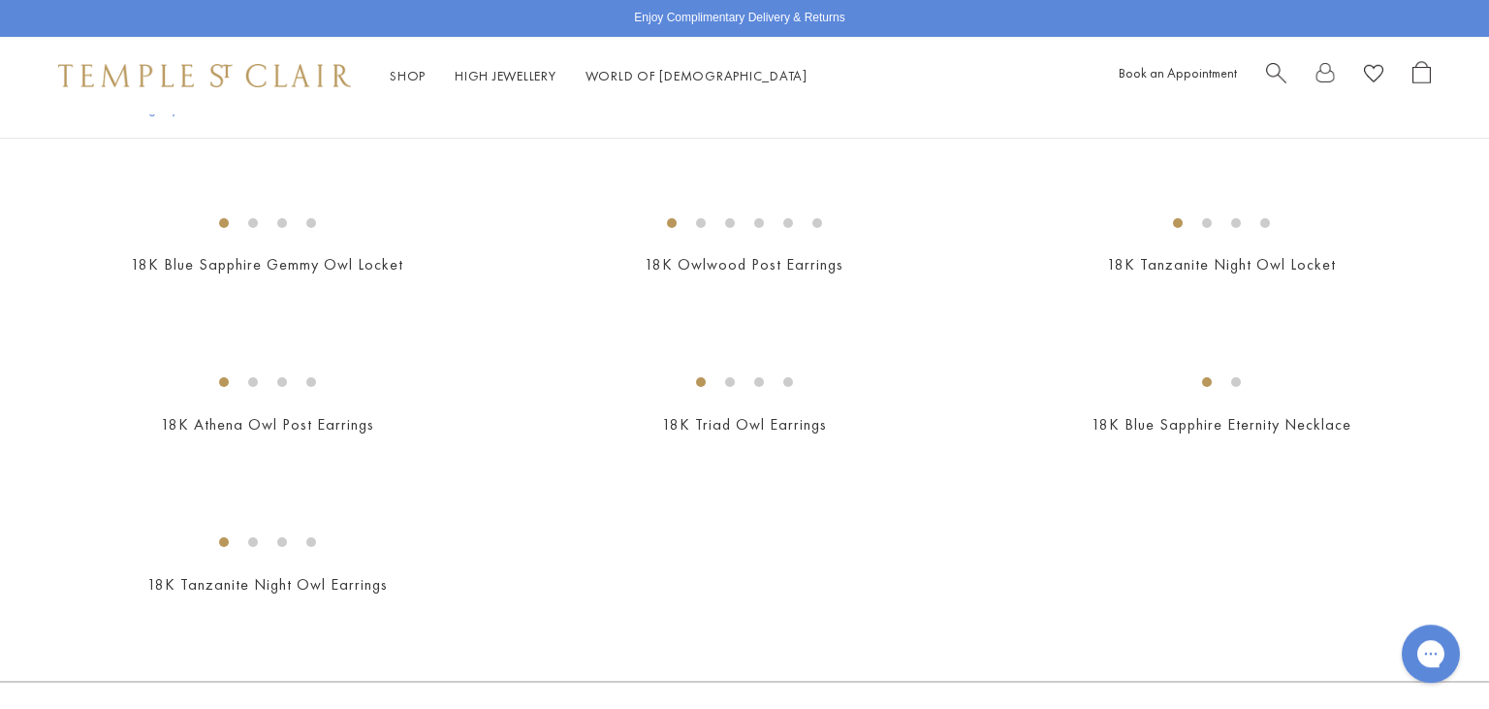
scroll to position [1144, 0]
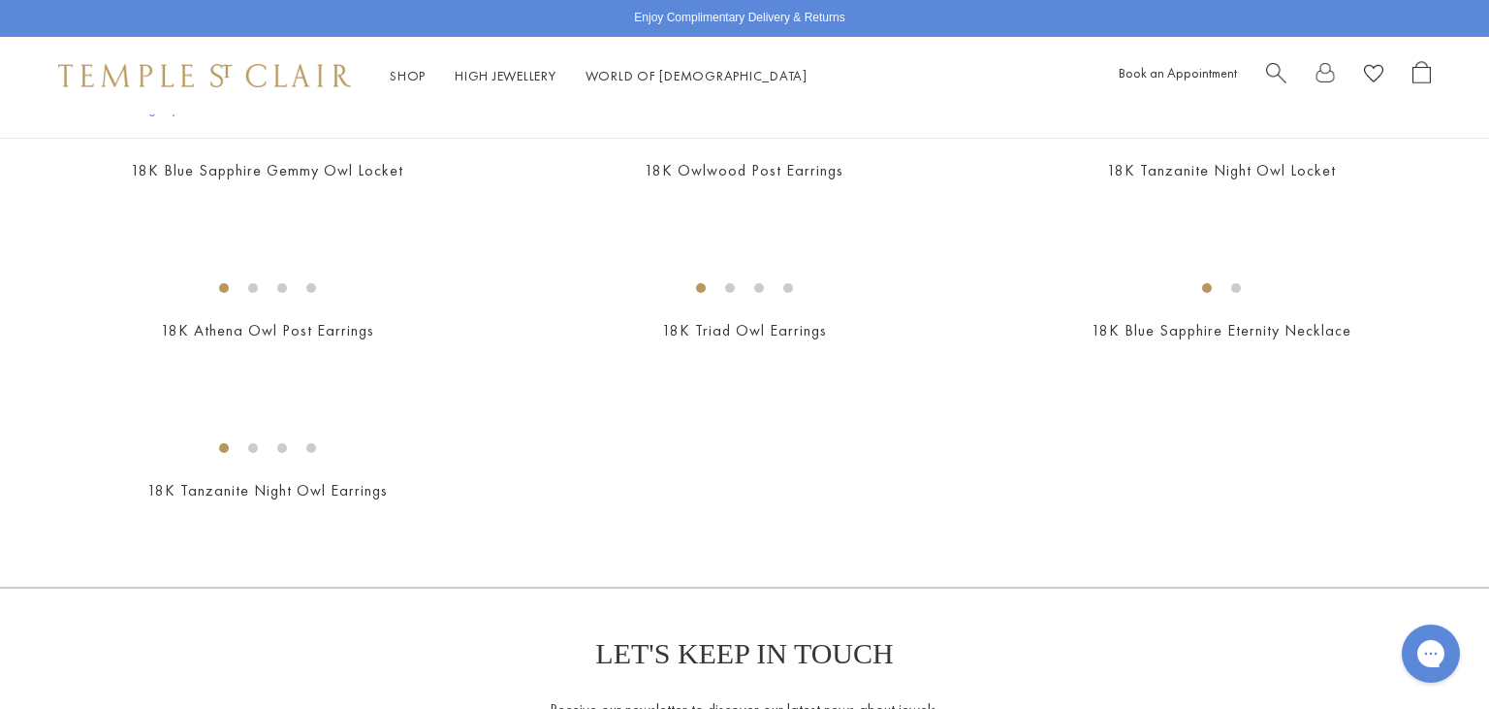
click at [0, 0] on img at bounding box center [0, 0] width 0 height 0
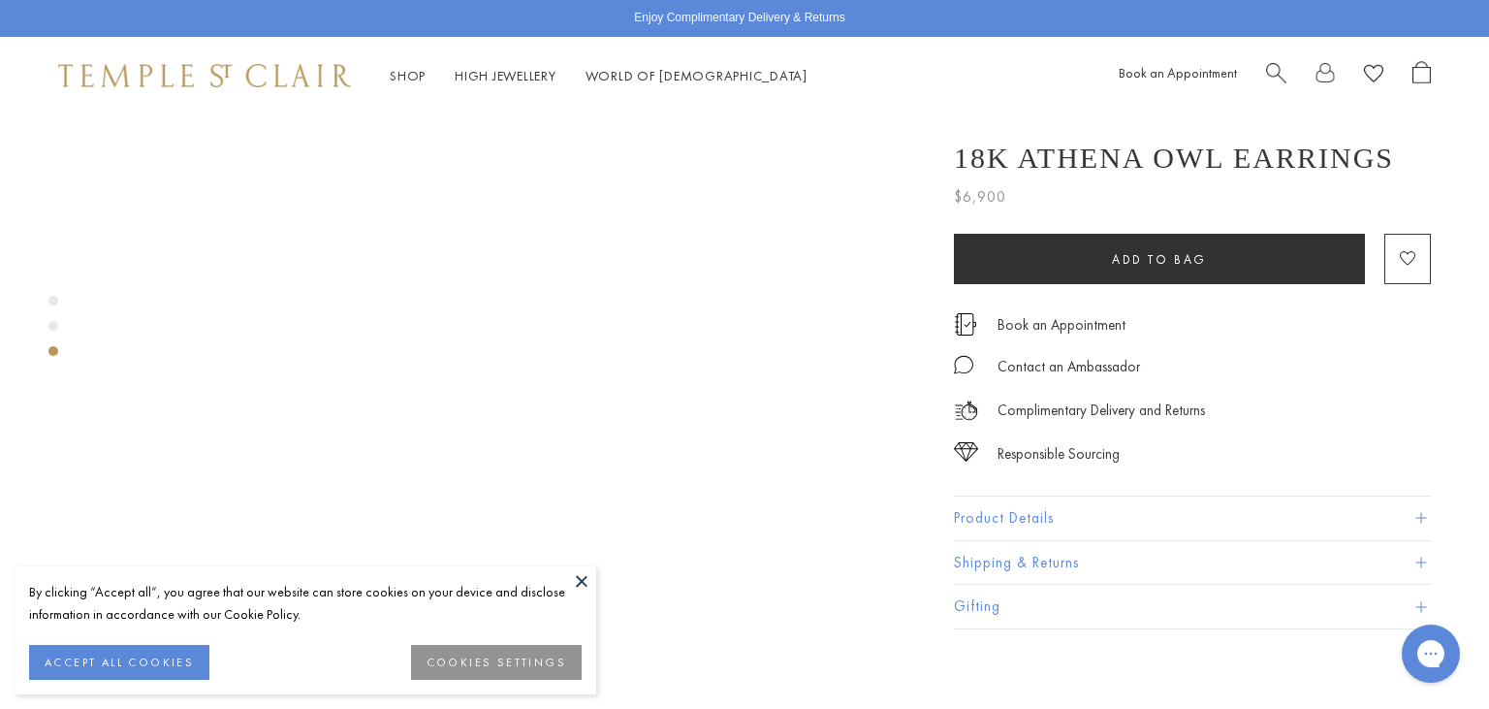
scroll to position [1734, 0]
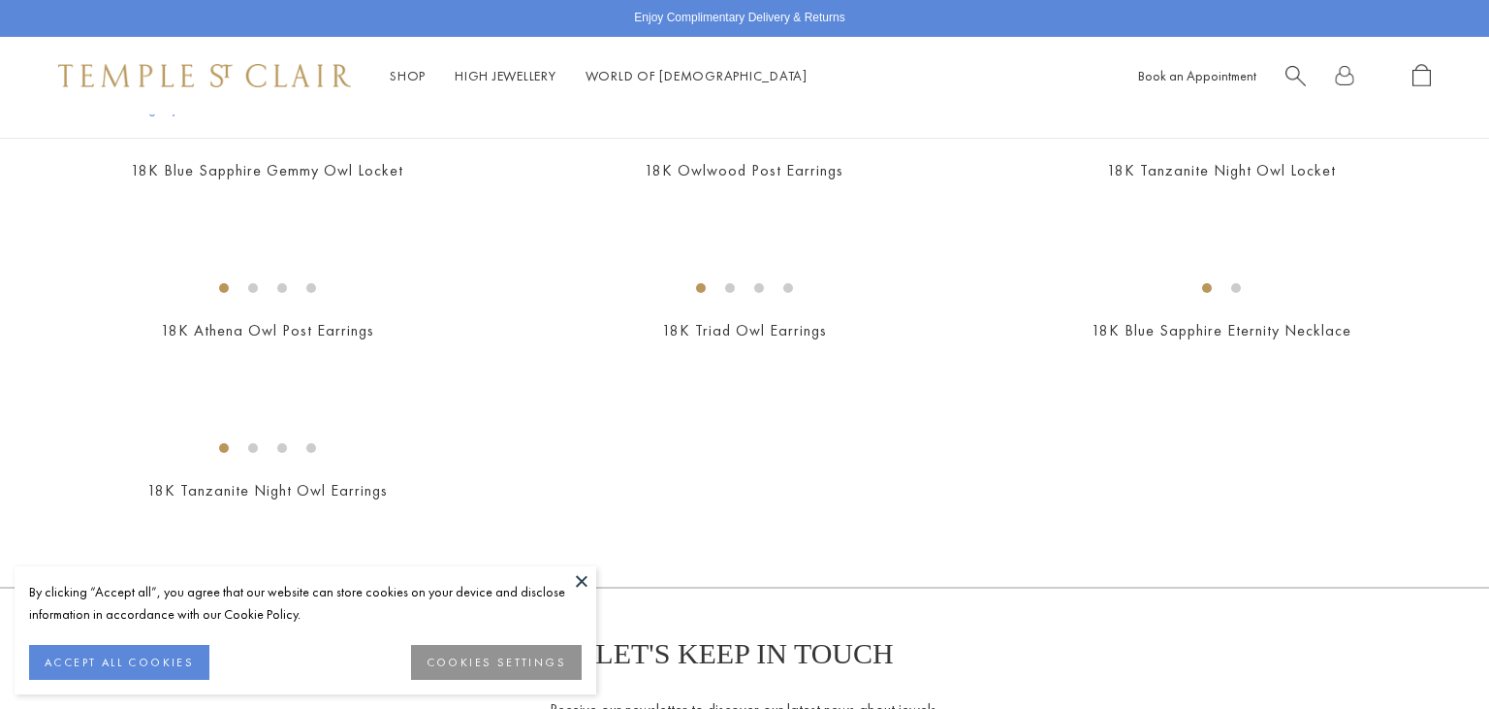
scroll to position [1144, 0]
click at [588, 587] on button at bounding box center [581, 580] width 29 height 29
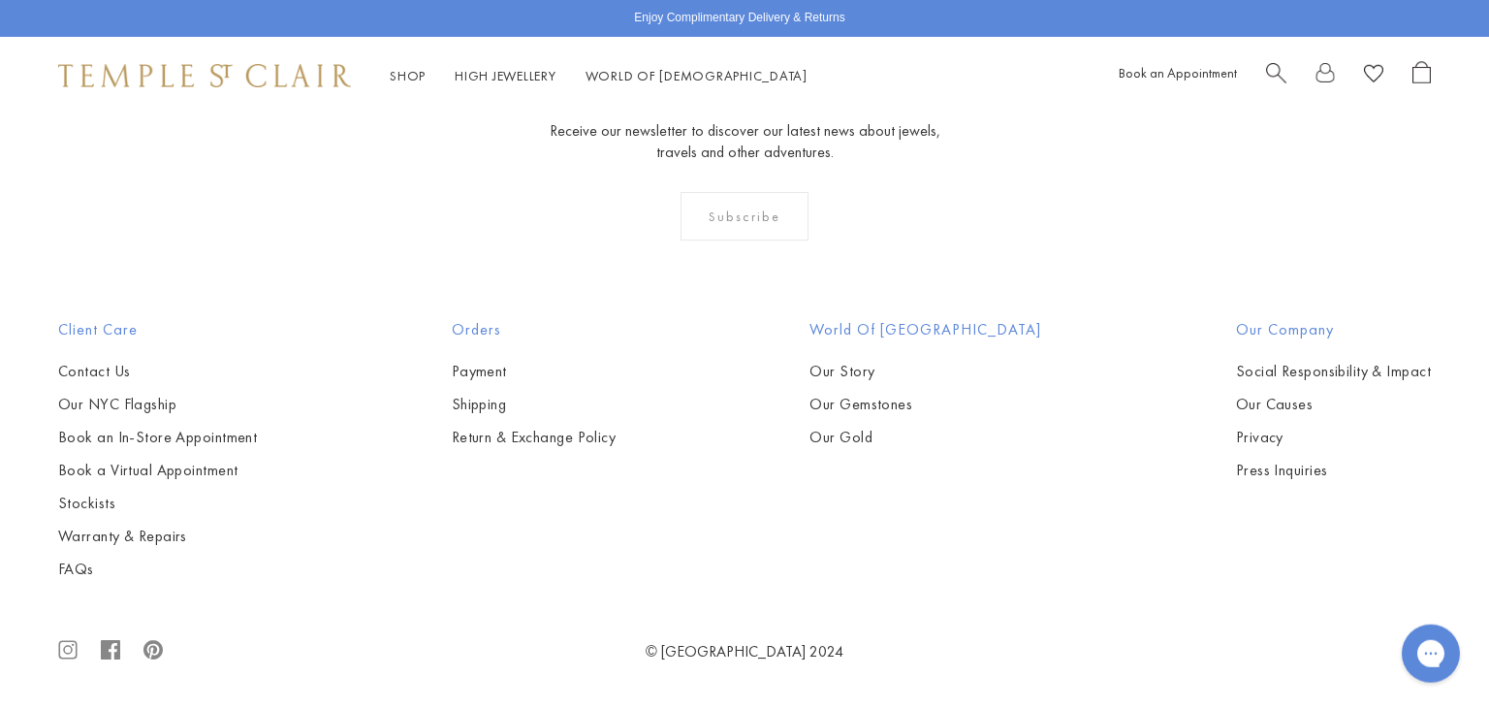
scroll to position [3249, 0]
click at [0, 0] on img at bounding box center [0, 0] width 0 height 0
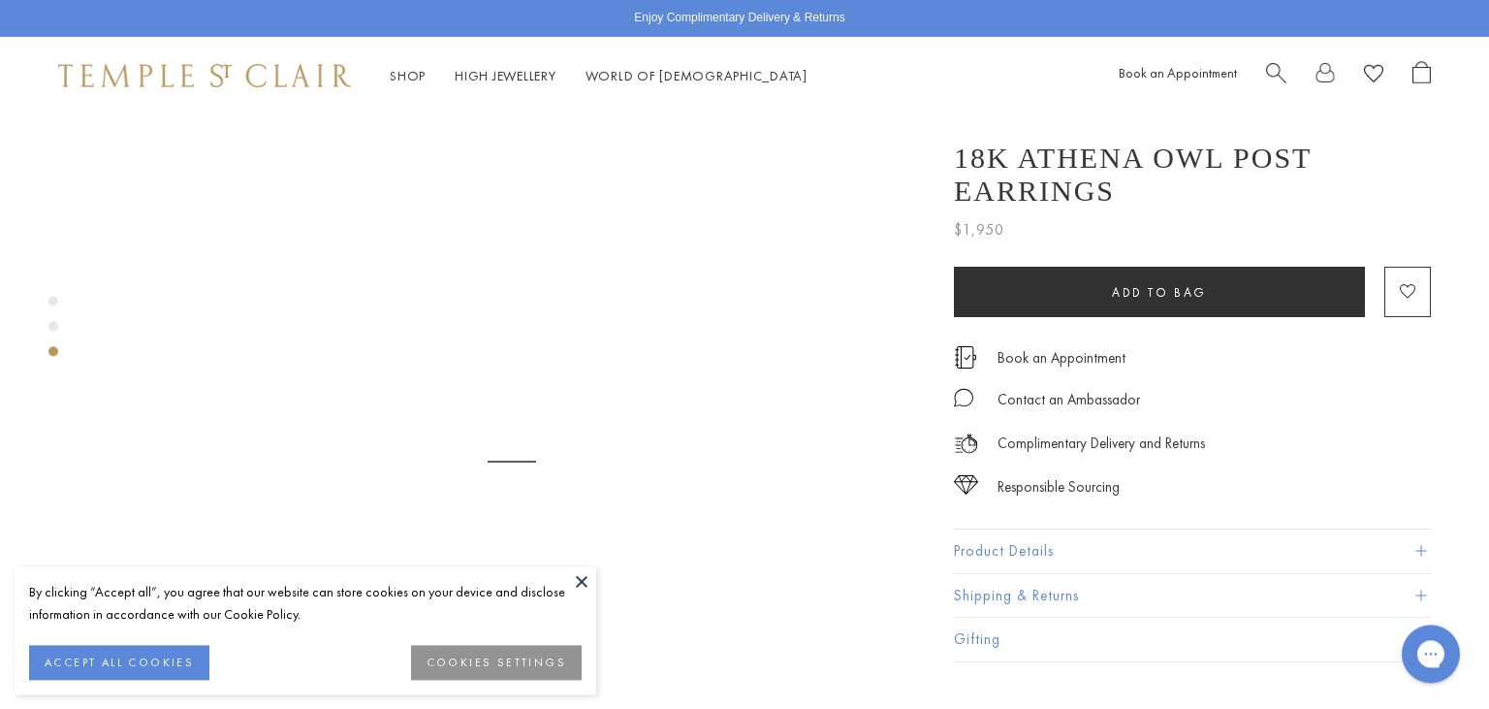
scroll to position [1784, 0]
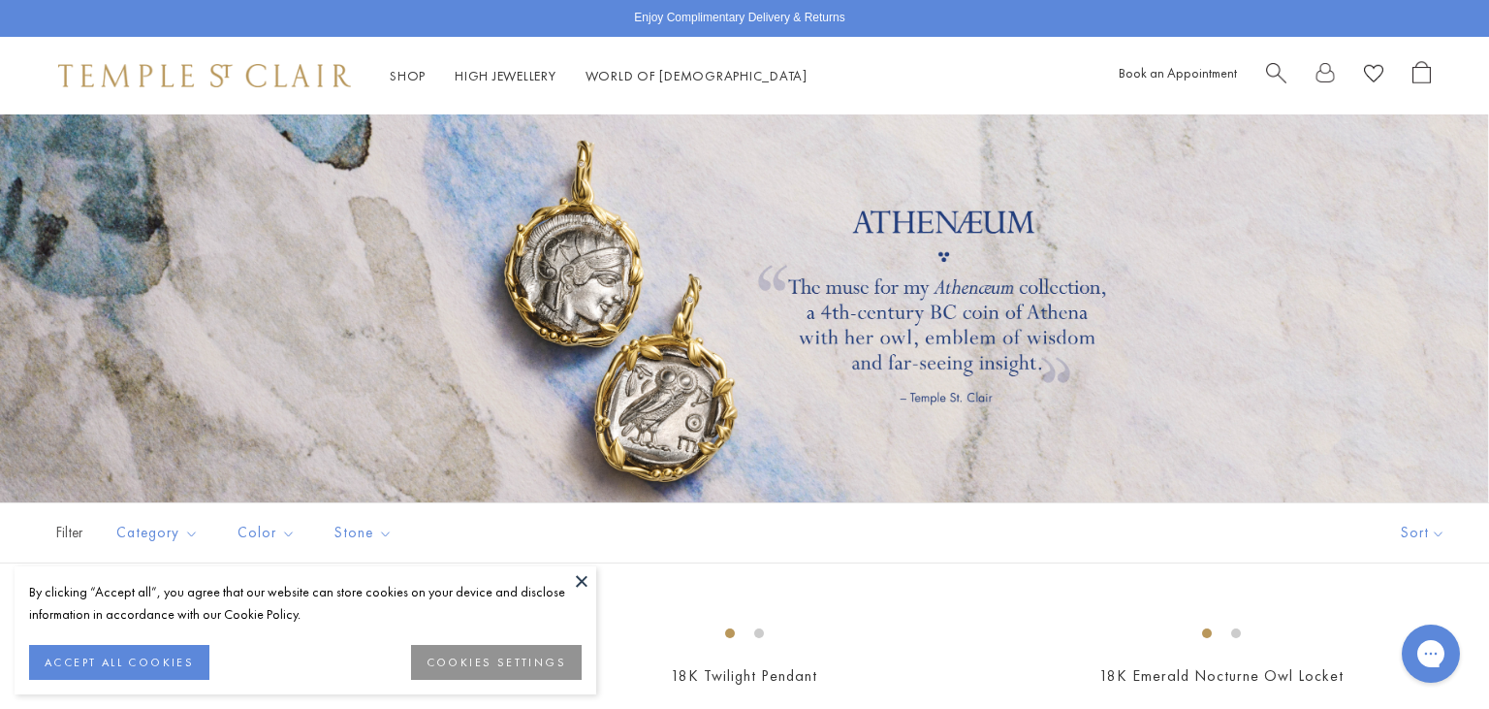
click at [584, 585] on button at bounding box center [581, 580] width 29 height 29
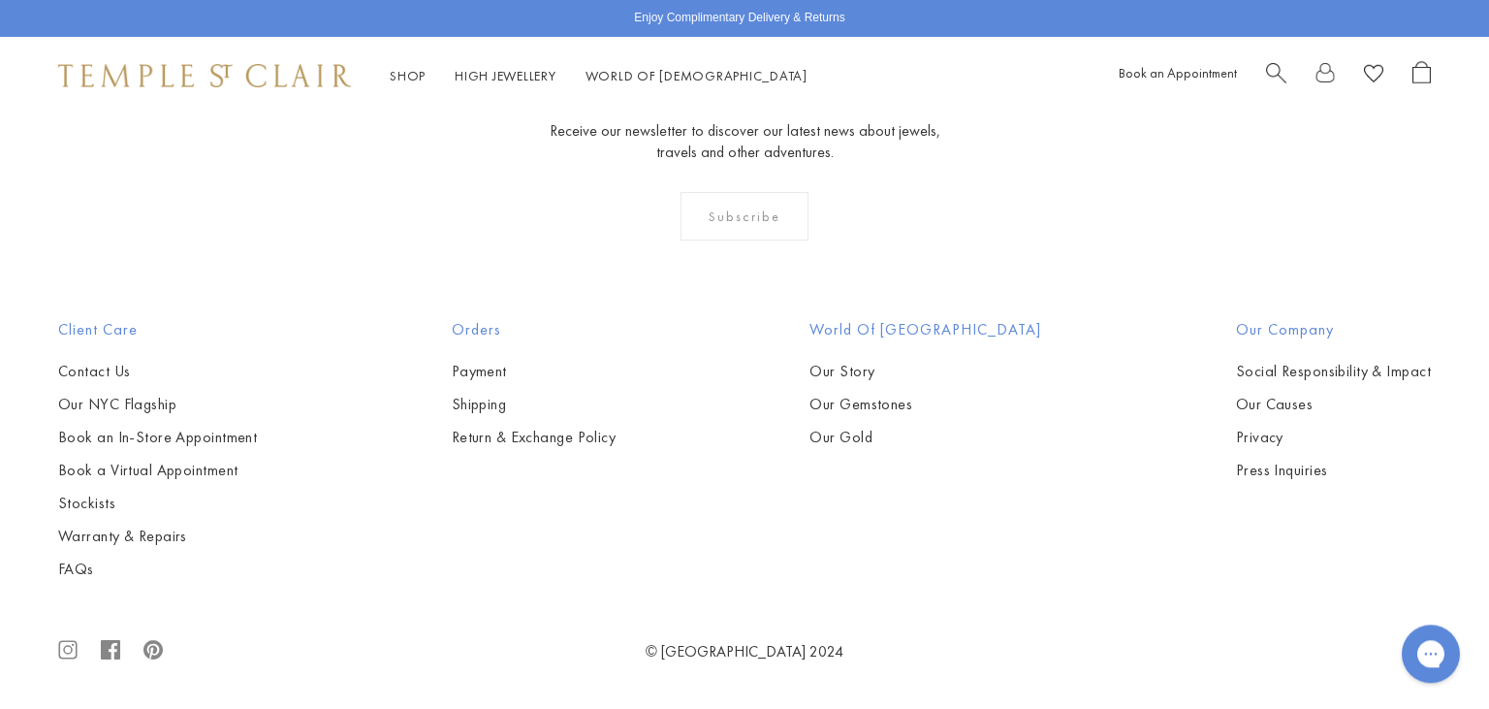
scroll to position [2146, 0]
click at [0, 0] on img at bounding box center [0, 0] width 0 height 0
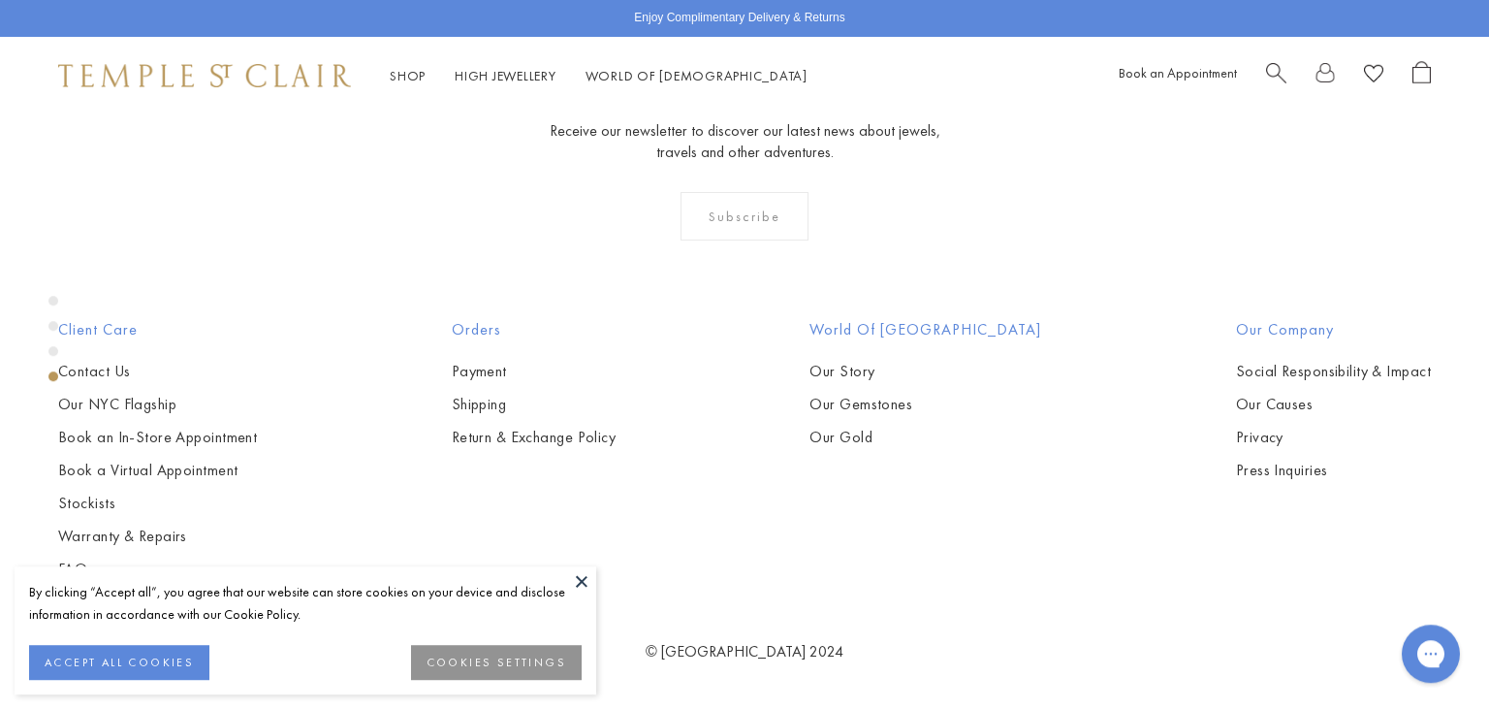
scroll to position [2735, 0]
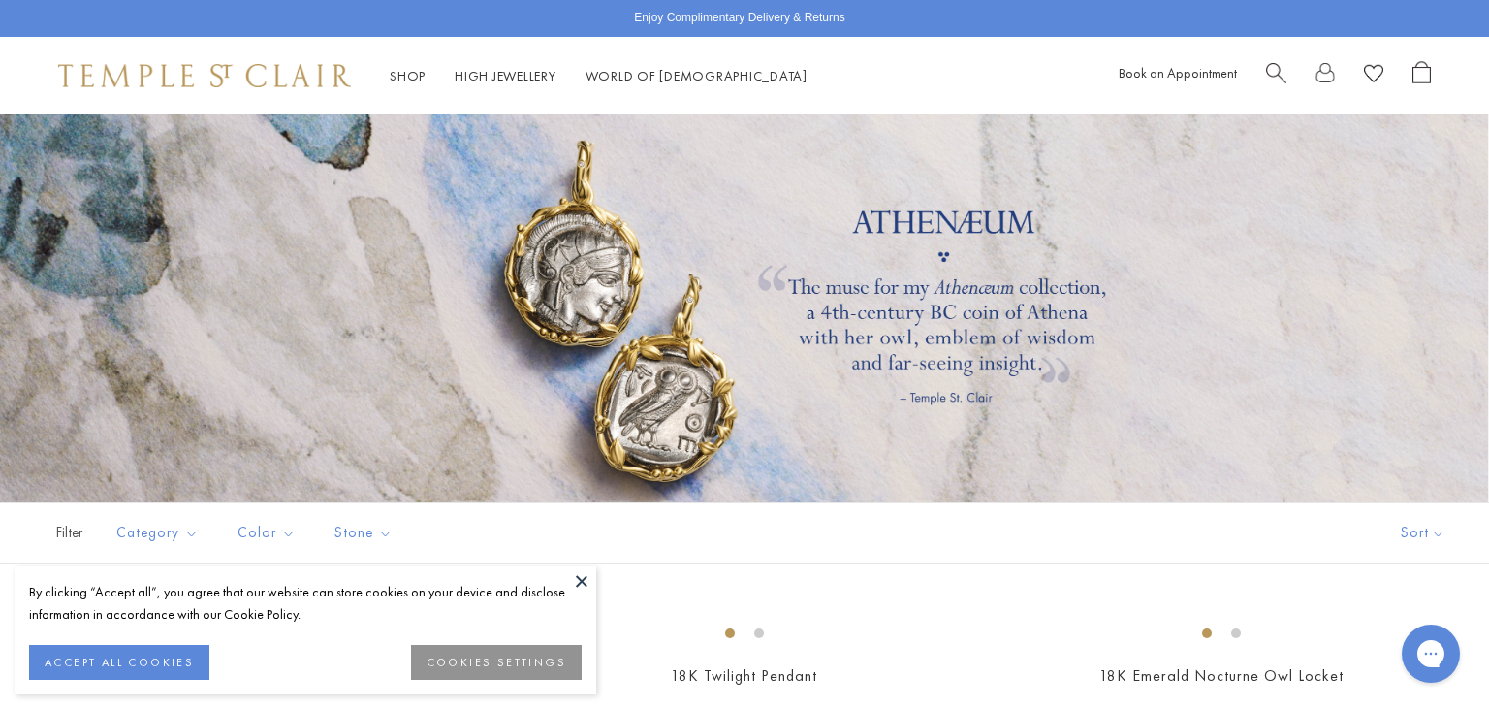
click at [575, 582] on button at bounding box center [581, 580] width 29 height 29
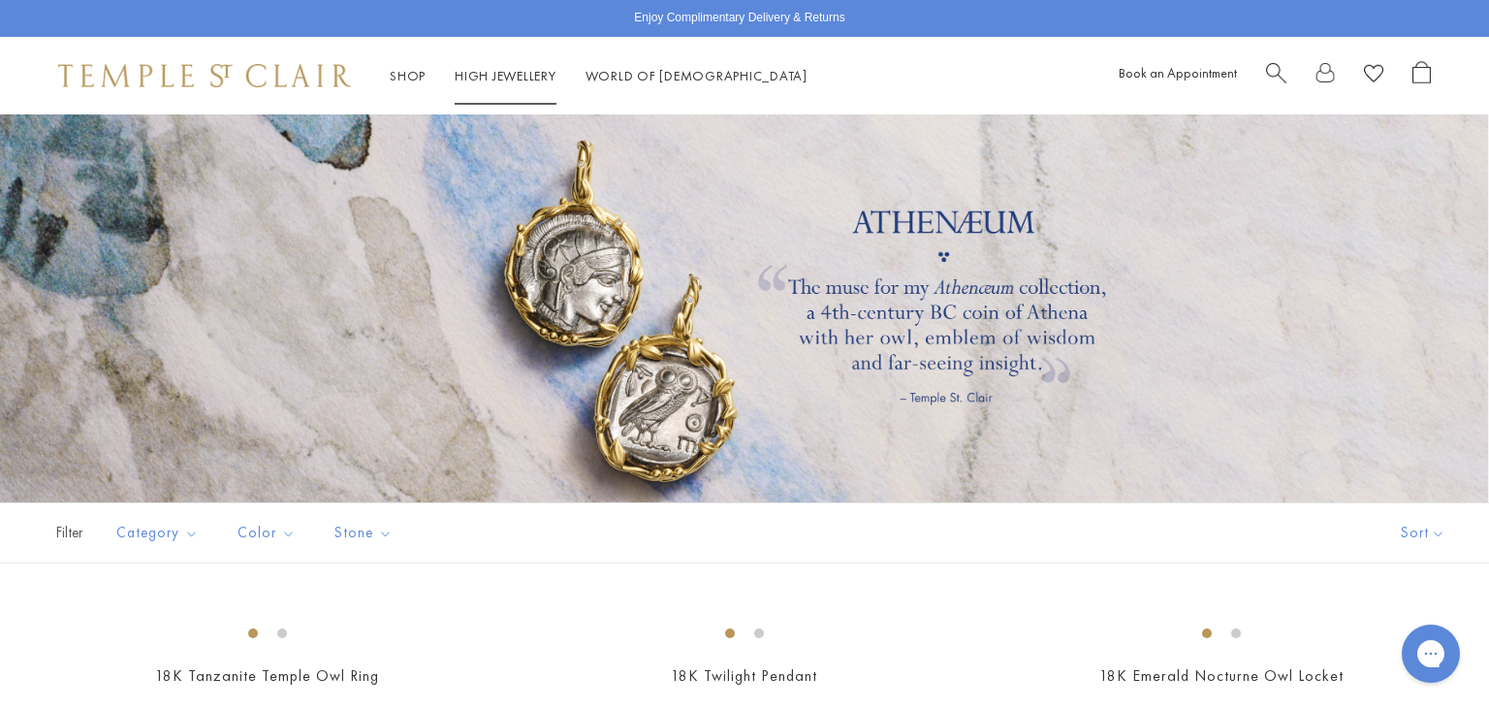
click at [505, 77] on link "High Jewellery High Jewellery" at bounding box center [506, 75] width 102 height 17
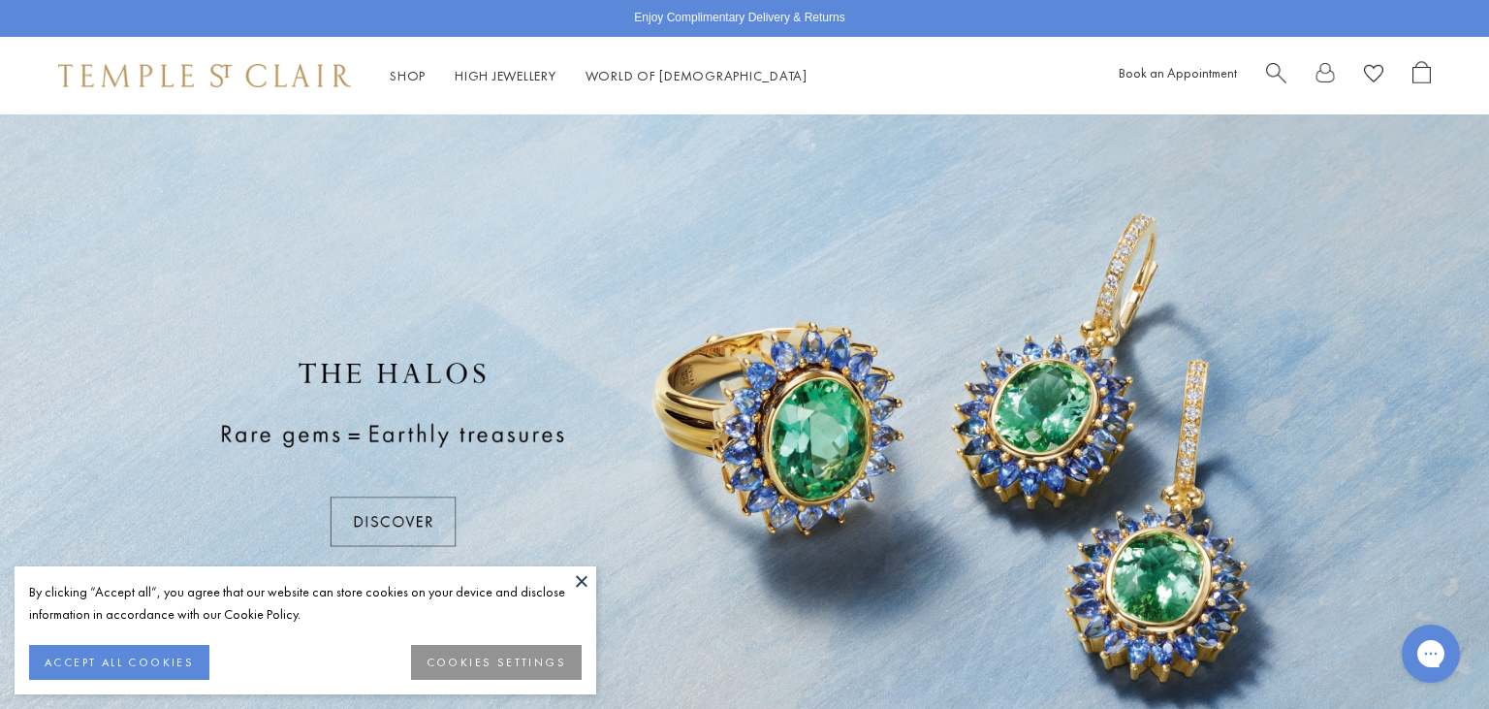
click at [589, 592] on button at bounding box center [581, 580] width 29 height 29
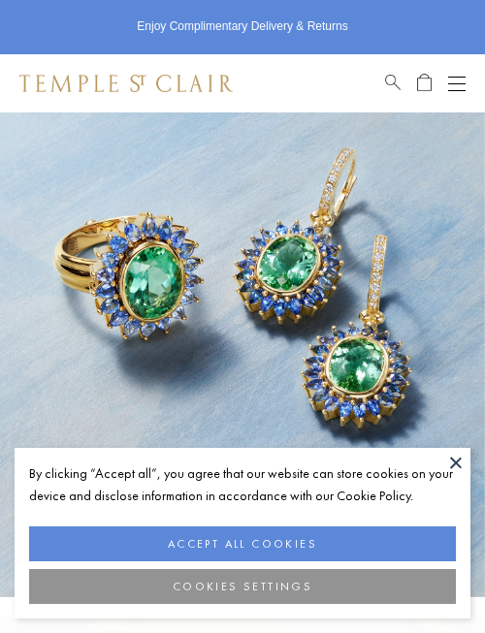
click at [460, 87] on button "Open navigation" at bounding box center [456, 83] width 17 height 23
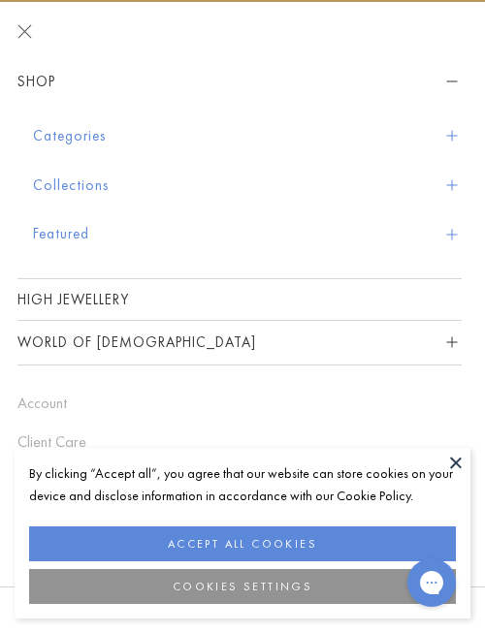
click at [453, 133] on span "Sidebar navigation" at bounding box center [451, 136] width 11 height 11
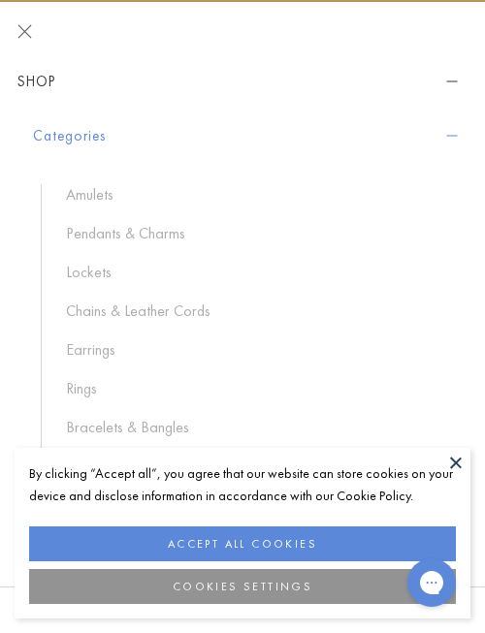
click at [453, 133] on span "Sidebar navigation" at bounding box center [451, 136] width 11 height 11
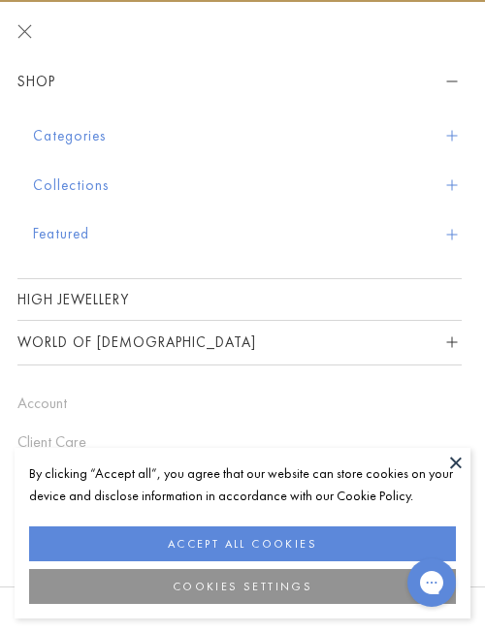
click at [455, 177] on button "Collections" at bounding box center [247, 185] width 429 height 49
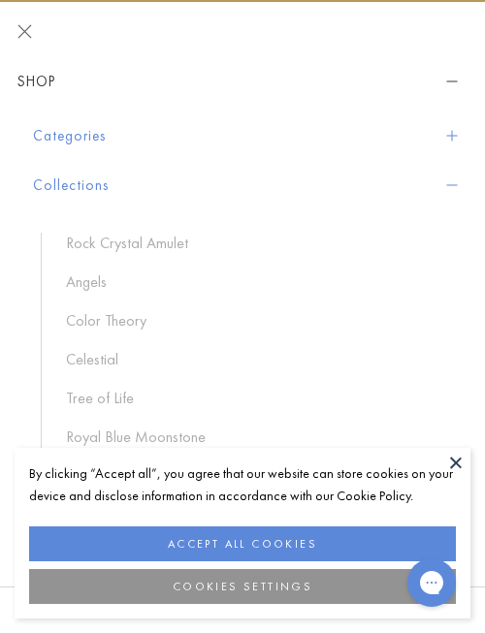
click at [455, 177] on button "Collections" at bounding box center [247, 185] width 429 height 49
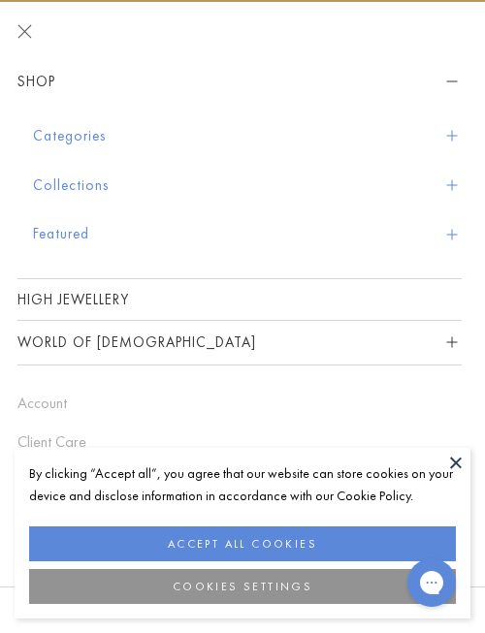
click at [451, 235] on span "Sidebar navigation" at bounding box center [451, 234] width 11 height 11
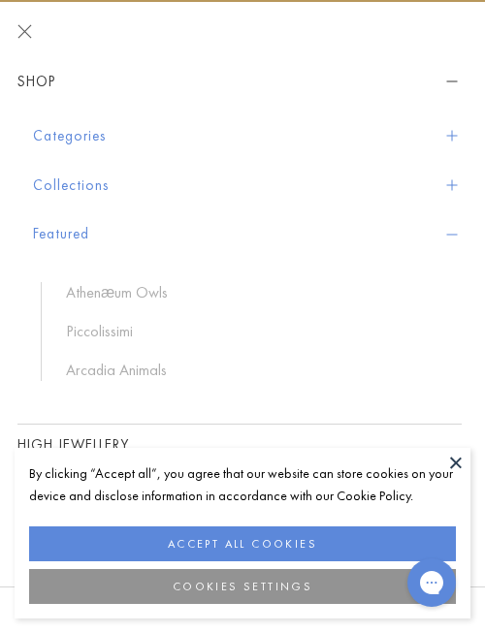
click at [451, 235] on span "Sidebar navigation" at bounding box center [451, 234] width 11 height 11
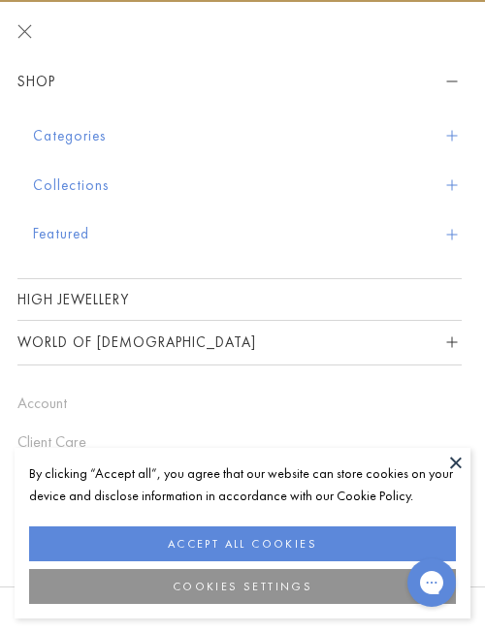
click at [24, 28] on button "Close navigation" at bounding box center [24, 31] width 15 height 15
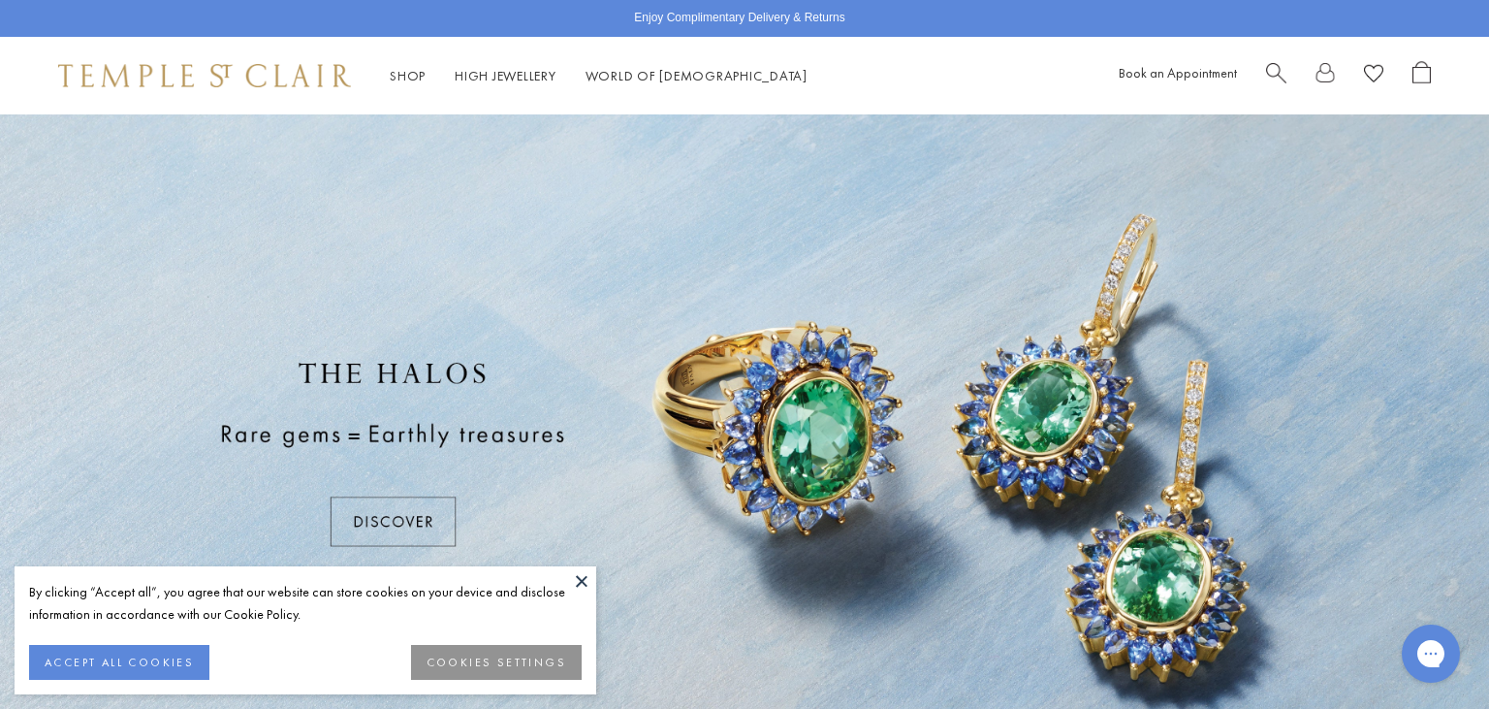
click at [581, 580] on button at bounding box center [581, 580] width 29 height 29
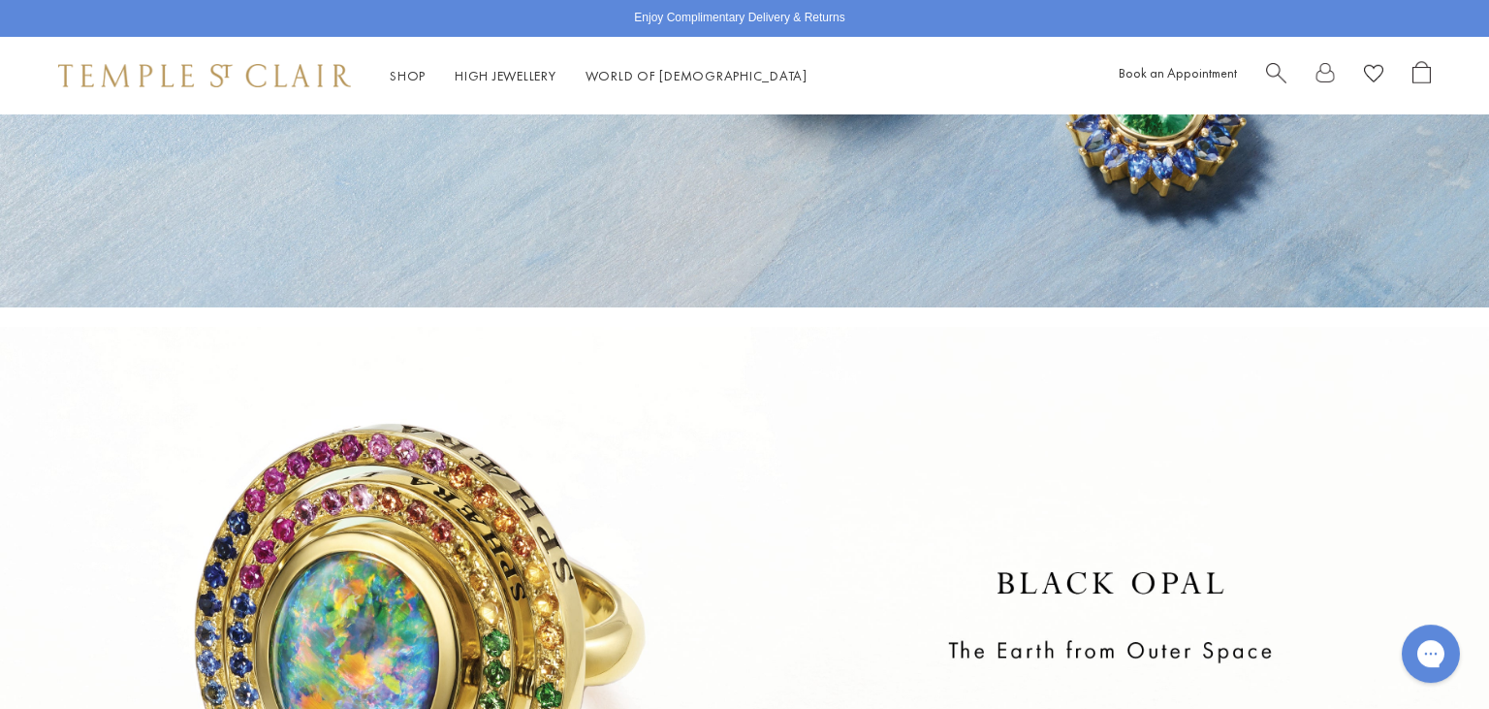
scroll to position [494, 0]
